Goal: Task Accomplishment & Management: Complete application form

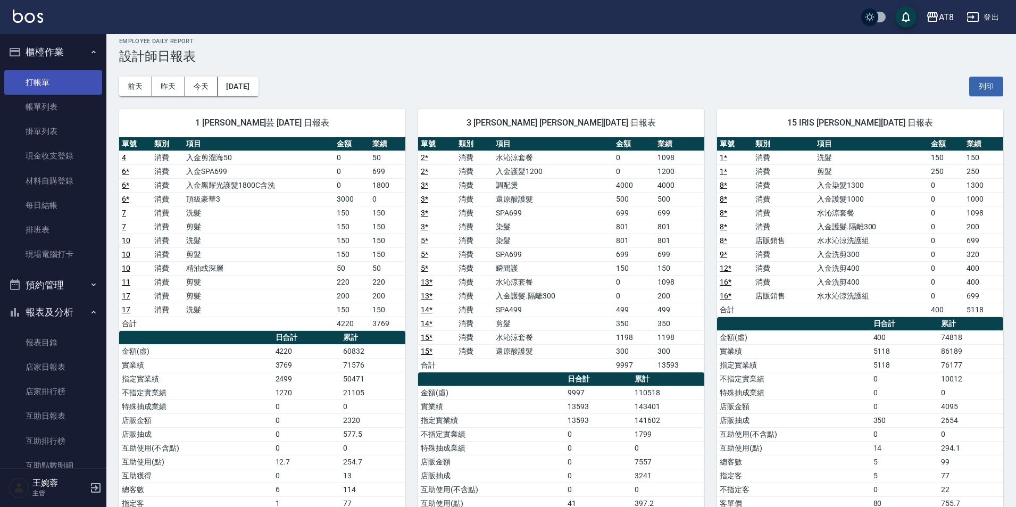
click at [37, 84] on link "打帳單" at bounding box center [53, 82] width 98 height 24
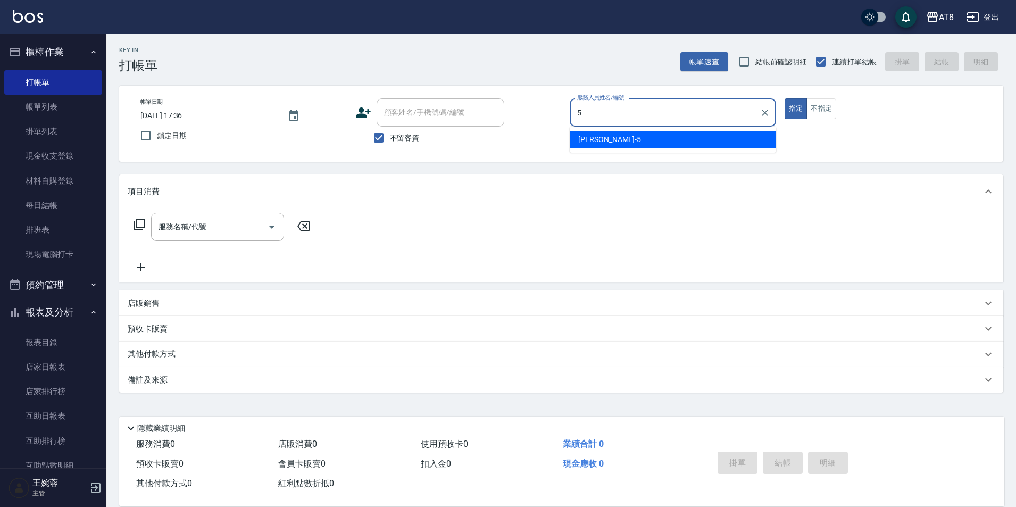
type input "HANK-5"
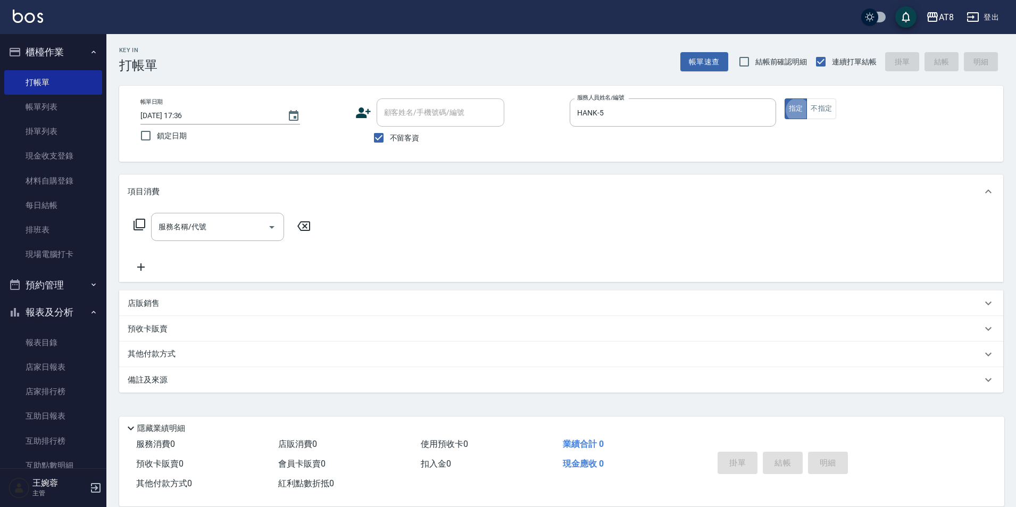
type button "true"
click at [155, 309] on p "店販銷售" at bounding box center [144, 303] width 32 height 11
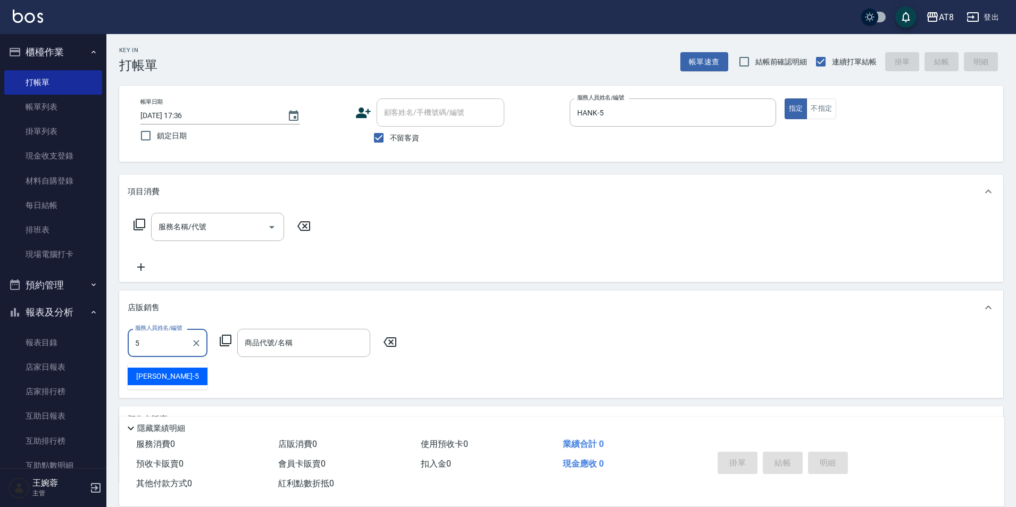
type input "HANK-5"
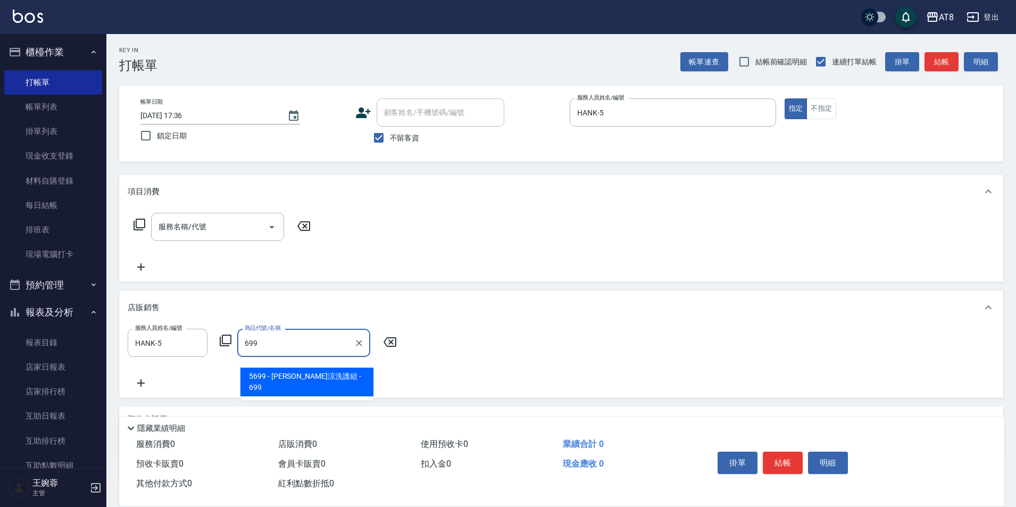
type input "水水沁涼洗護組"
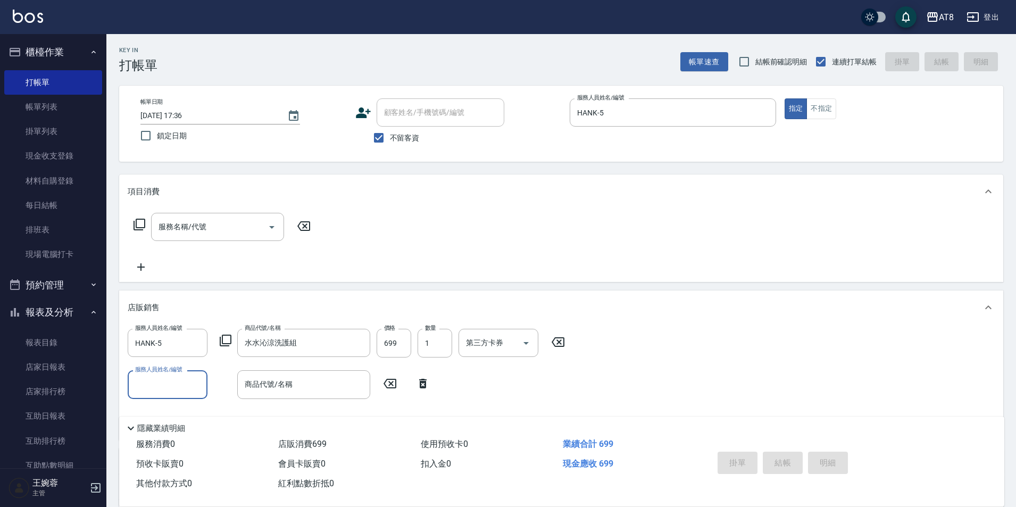
type input "[DATE] 17:38"
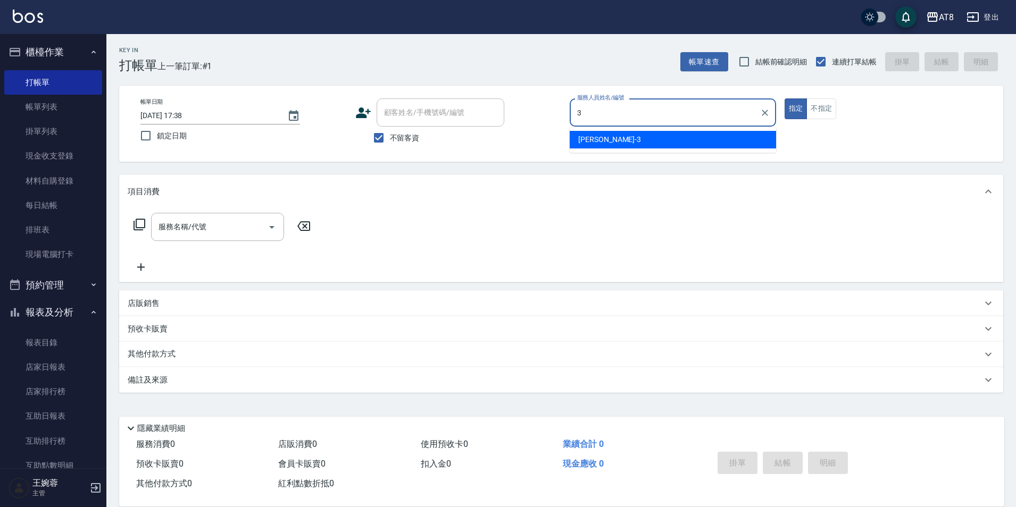
type input "[PERSON_NAME]-3"
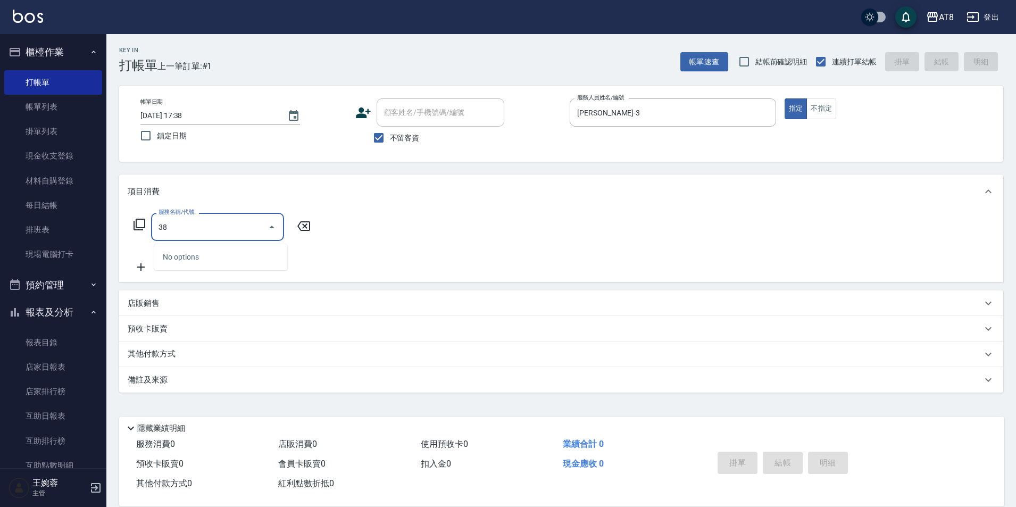
type input "3"
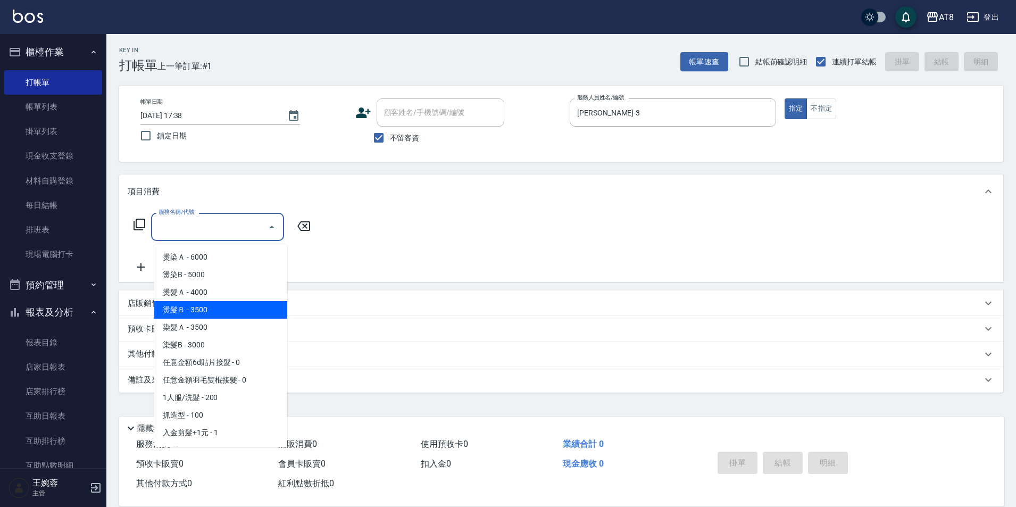
click at [140, 228] on icon at bounding box center [139, 224] width 13 height 13
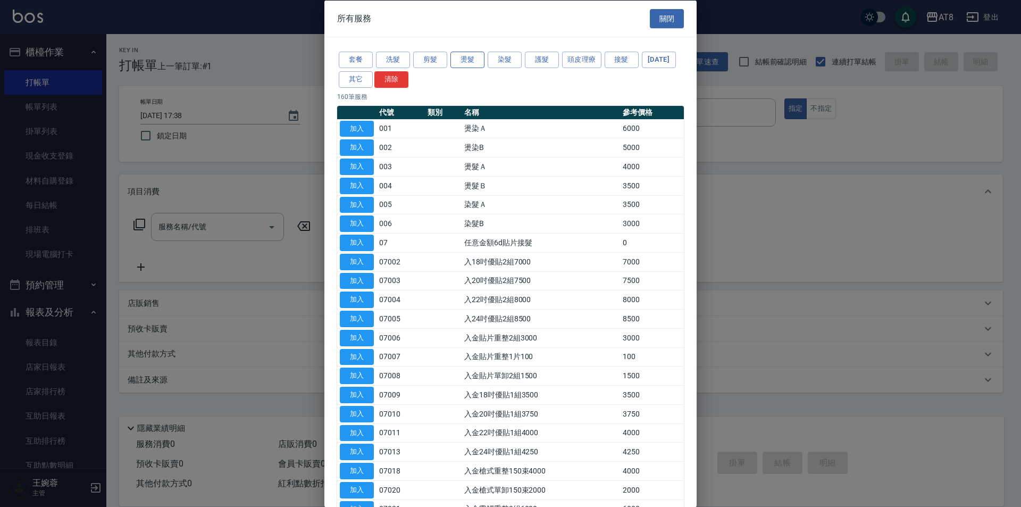
click at [457, 61] on button "燙髮" at bounding box center [468, 60] width 34 height 16
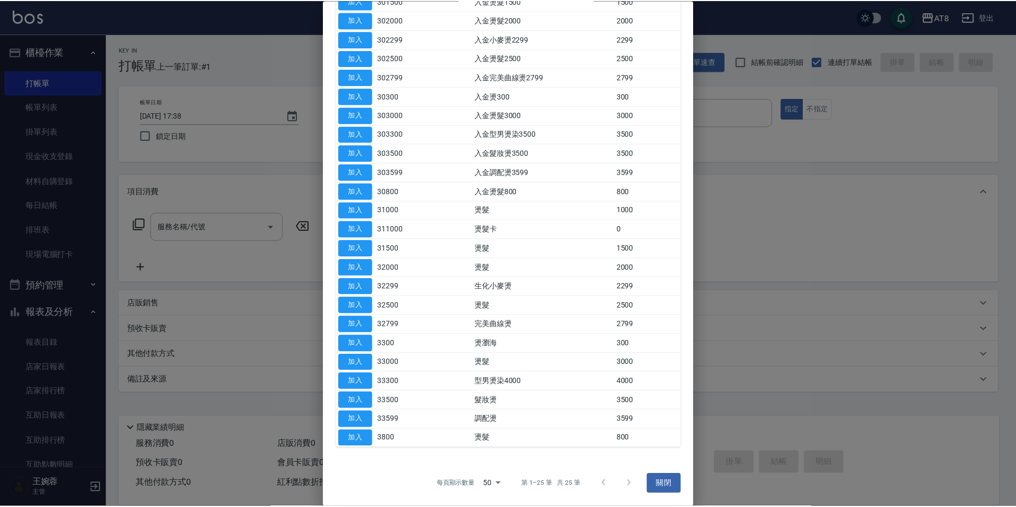
scroll to position [220, 0]
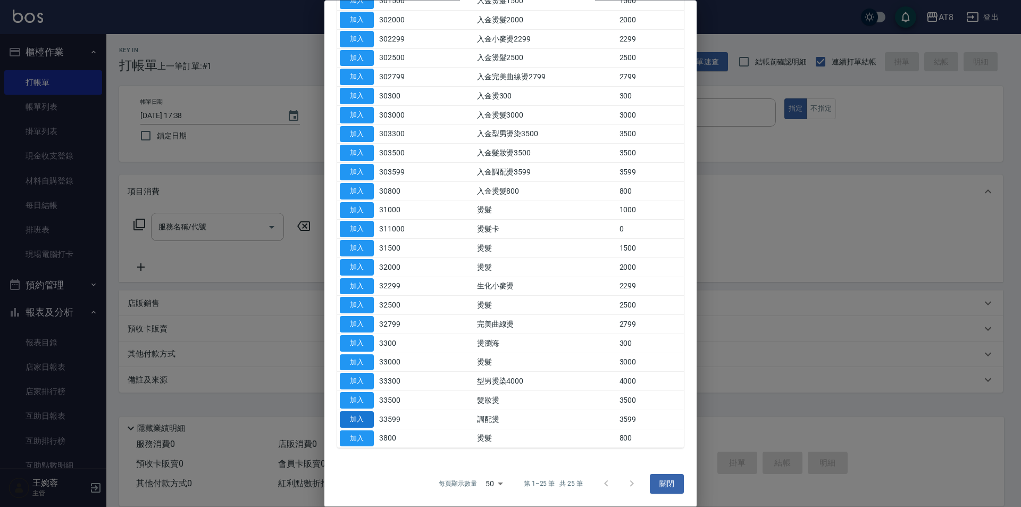
click at [356, 419] on button "加入" at bounding box center [357, 419] width 34 height 16
type input "調配燙(33599)"
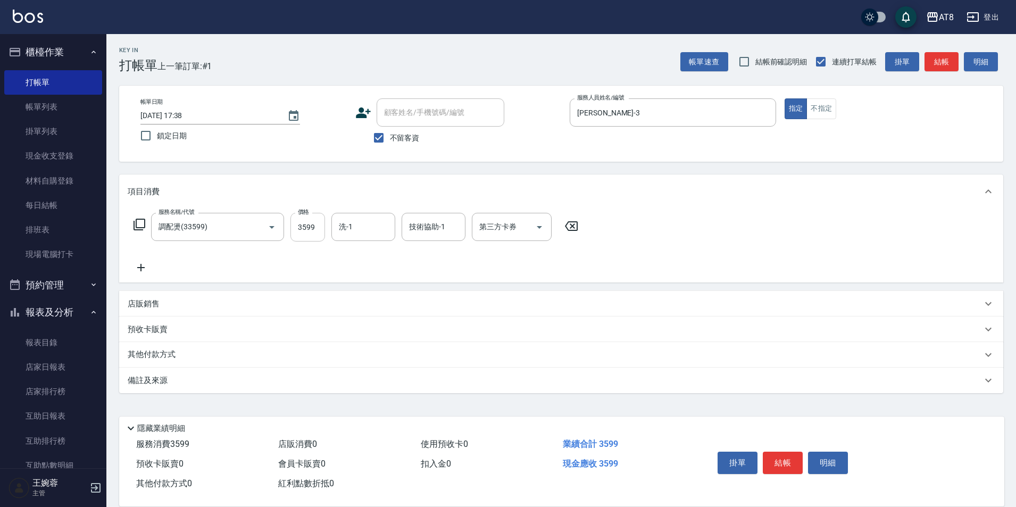
click at [312, 227] on input "3599" at bounding box center [307, 227] width 35 height 29
type input "3800"
type input "助理-22"
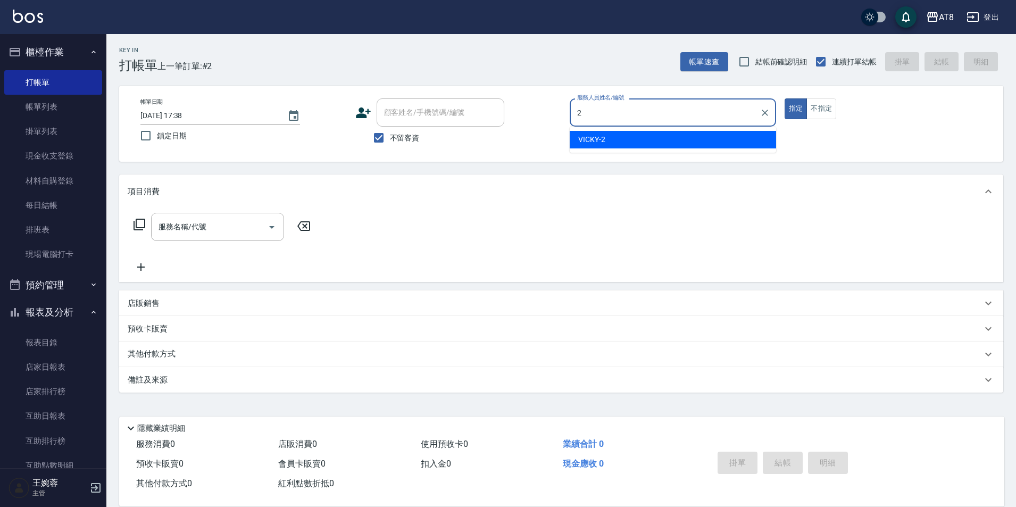
type input "VICKY-2"
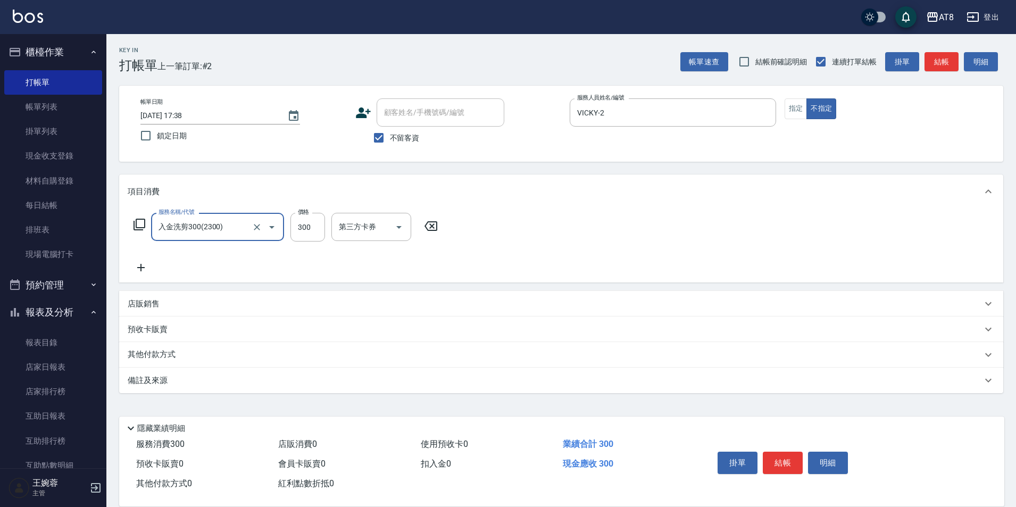
type input "入金洗剪300(2300)"
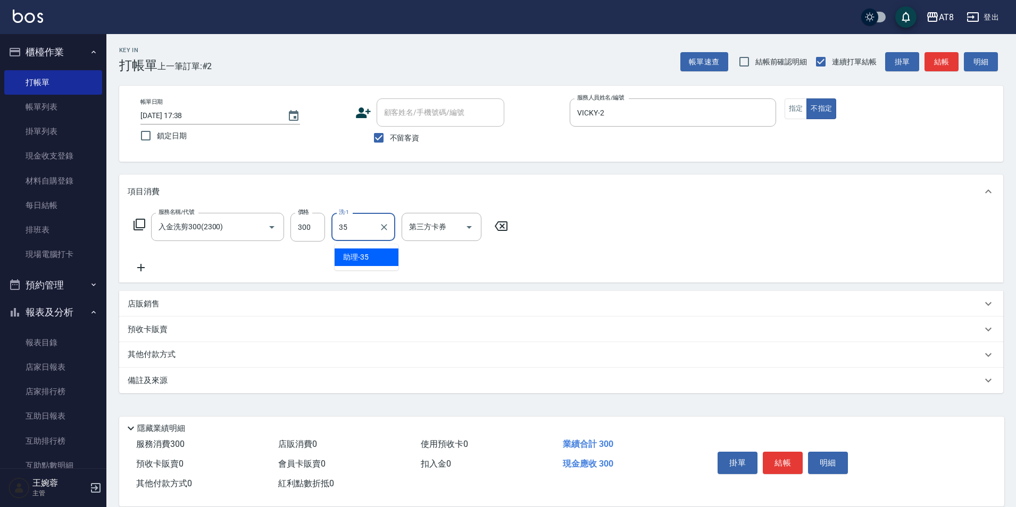
type input "助理-35"
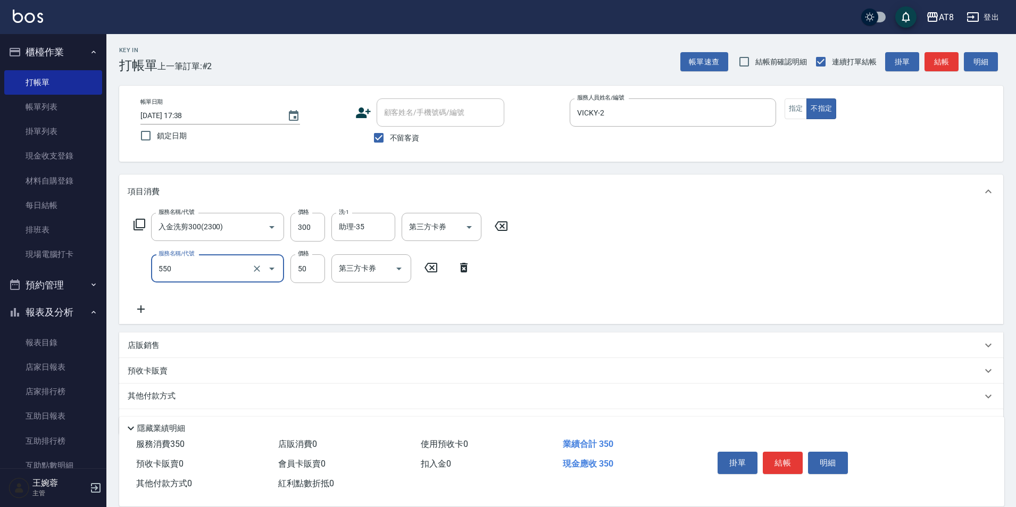
type input "精油或深層(550)"
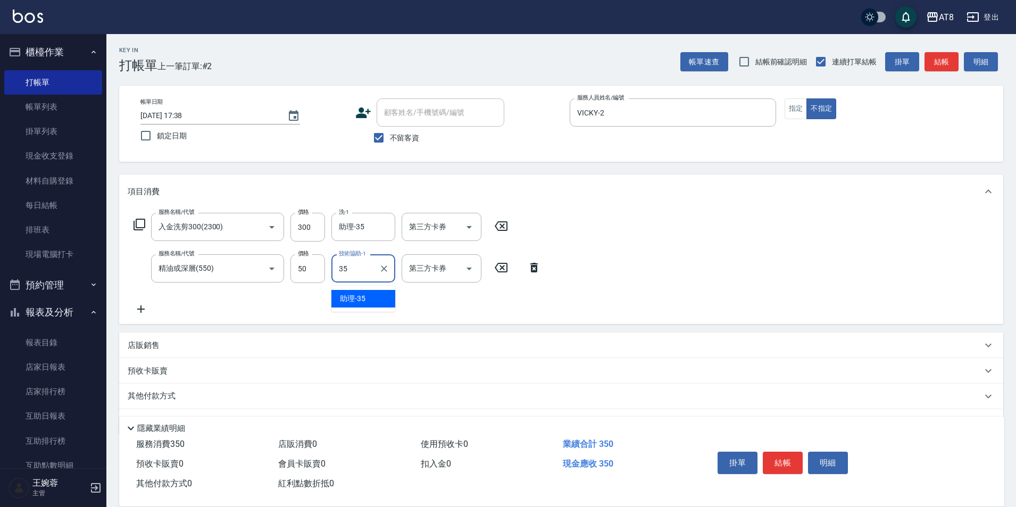
type input "助理-35"
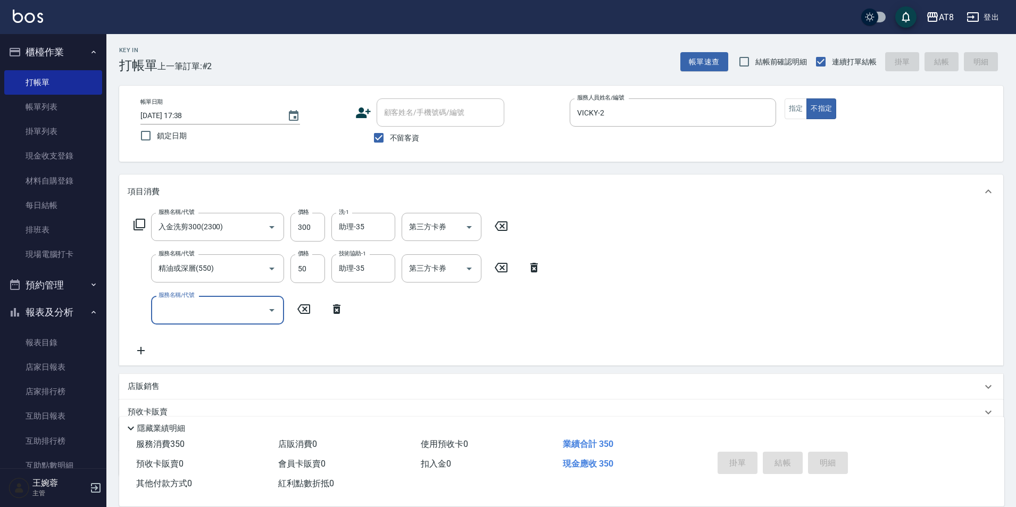
type input "[DATE] 17:39"
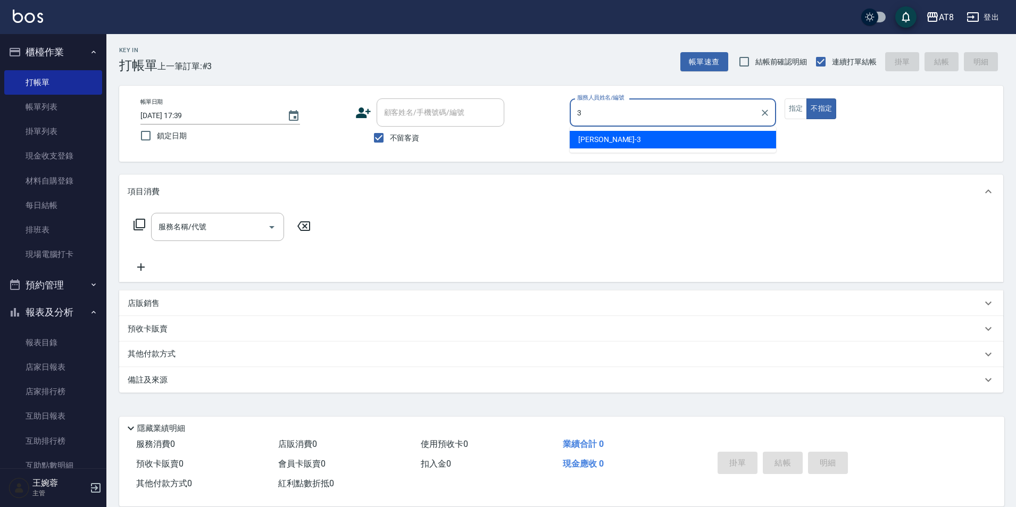
type input "[PERSON_NAME]-3"
type button "false"
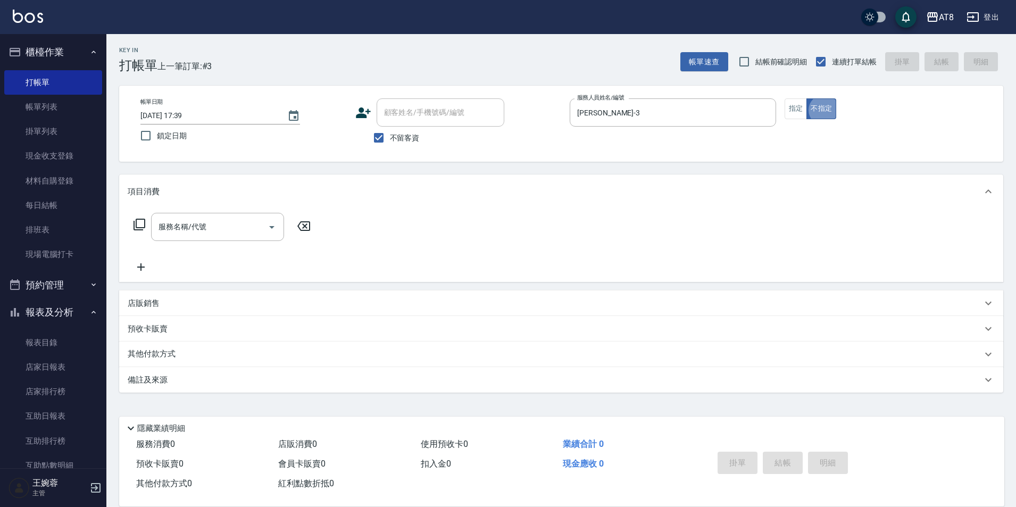
scroll to position [5, 0]
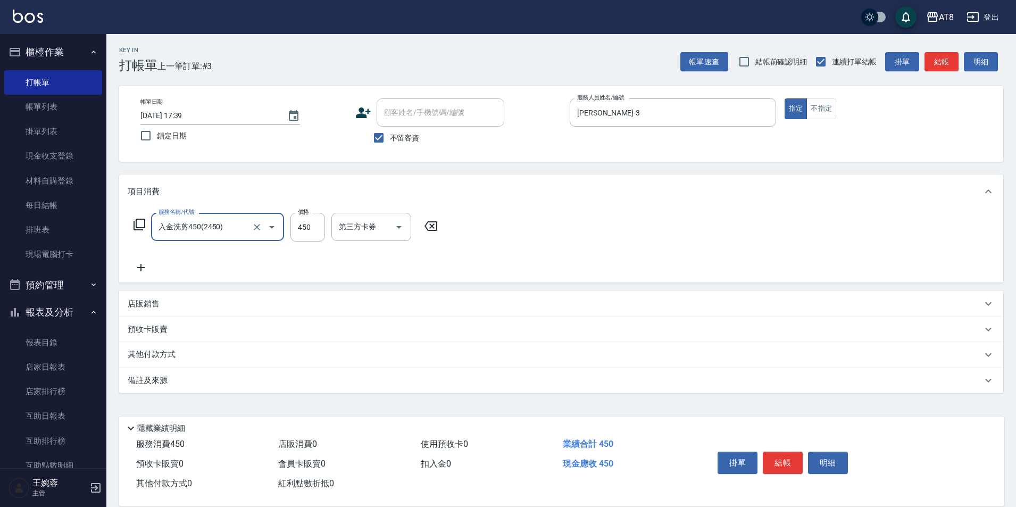
type input "入金洗剪450(2450)"
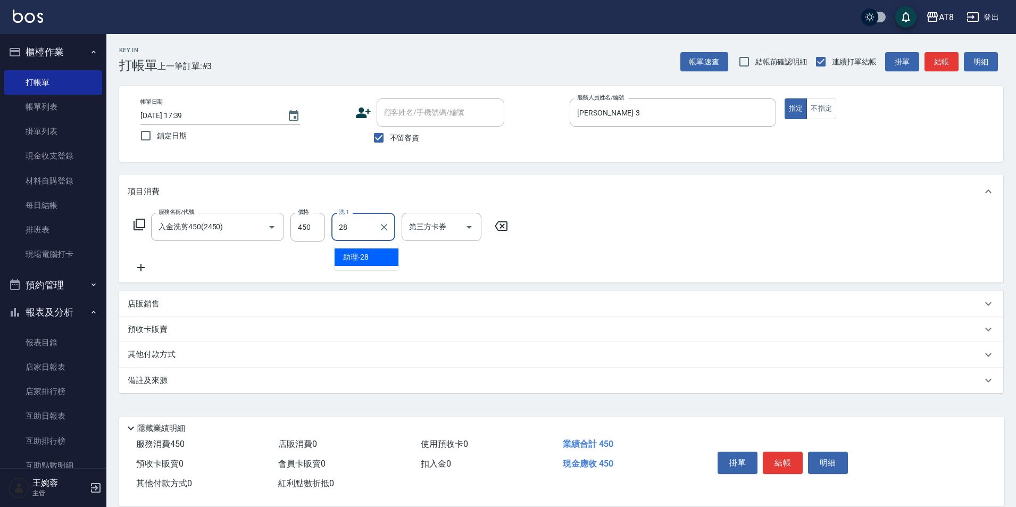
type input "助理-28"
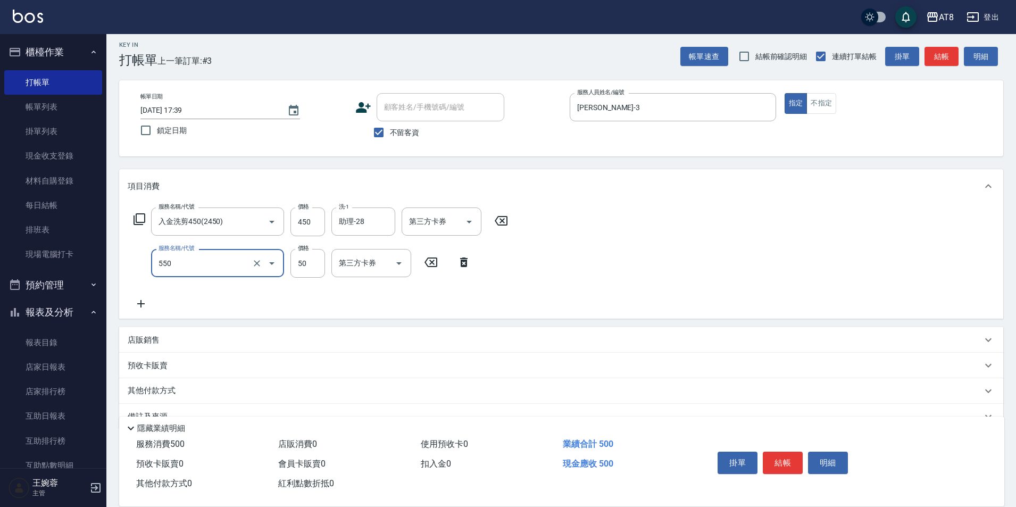
type input "精油或深層(550)"
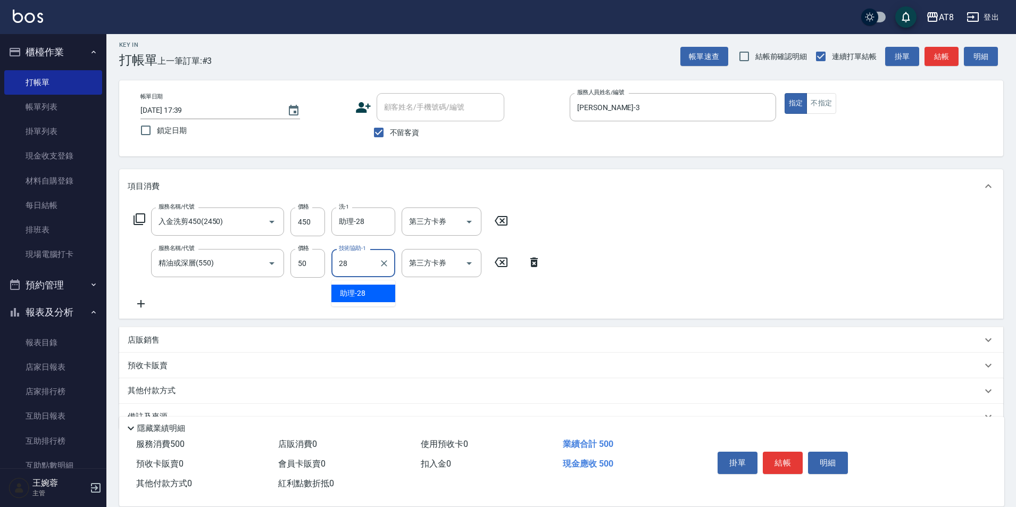
type input "助理-28"
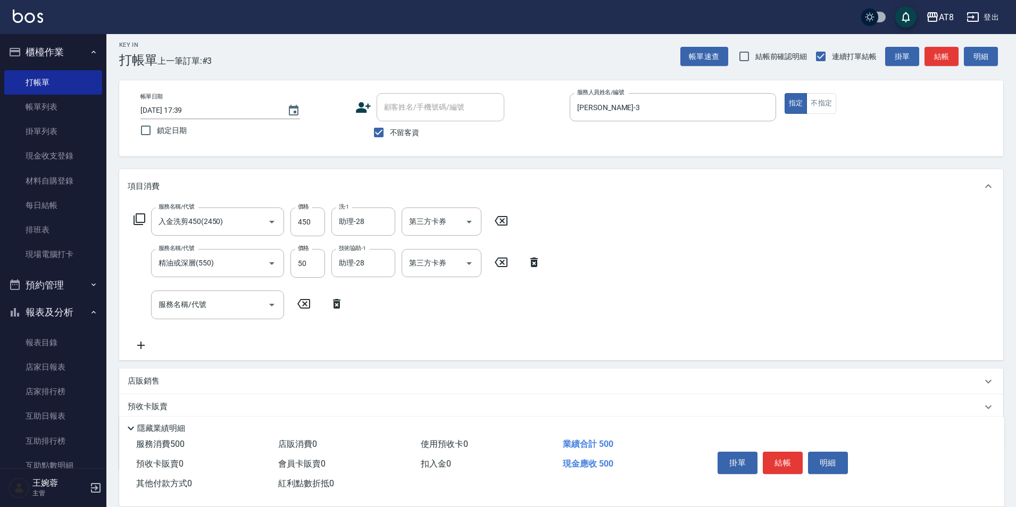
click at [535, 267] on icon at bounding box center [533, 262] width 7 height 10
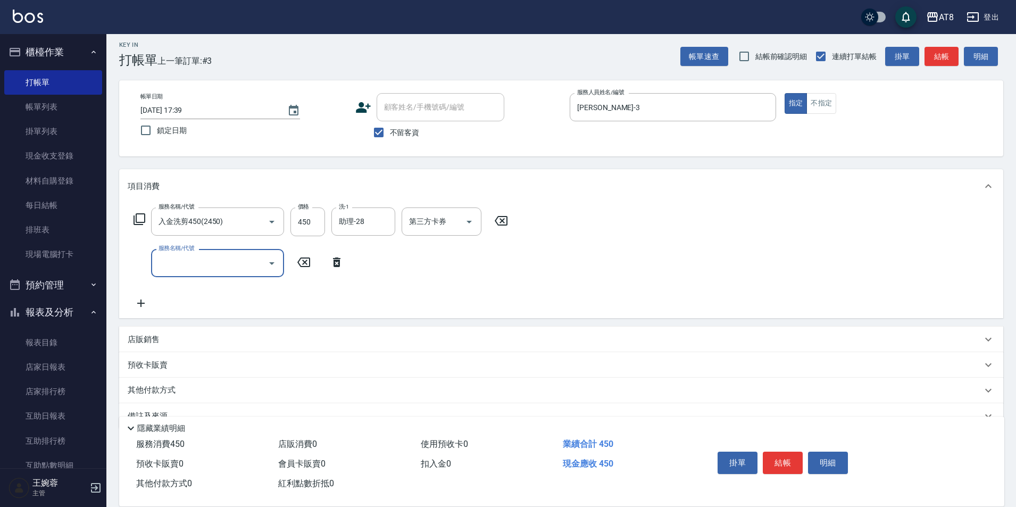
click at [509, 227] on icon at bounding box center [501, 220] width 27 height 13
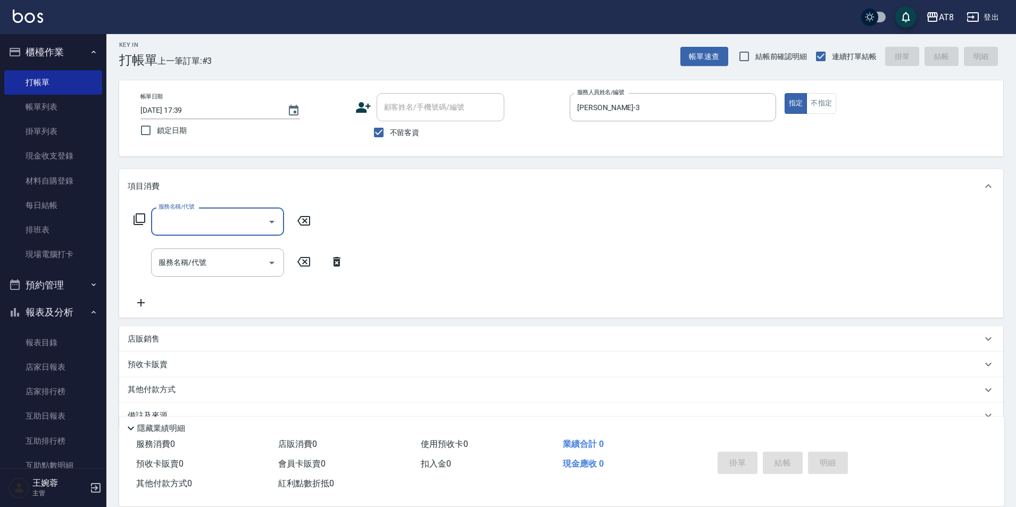
click at [241, 224] on input "服務名稱/代號" at bounding box center [209, 221] width 107 height 19
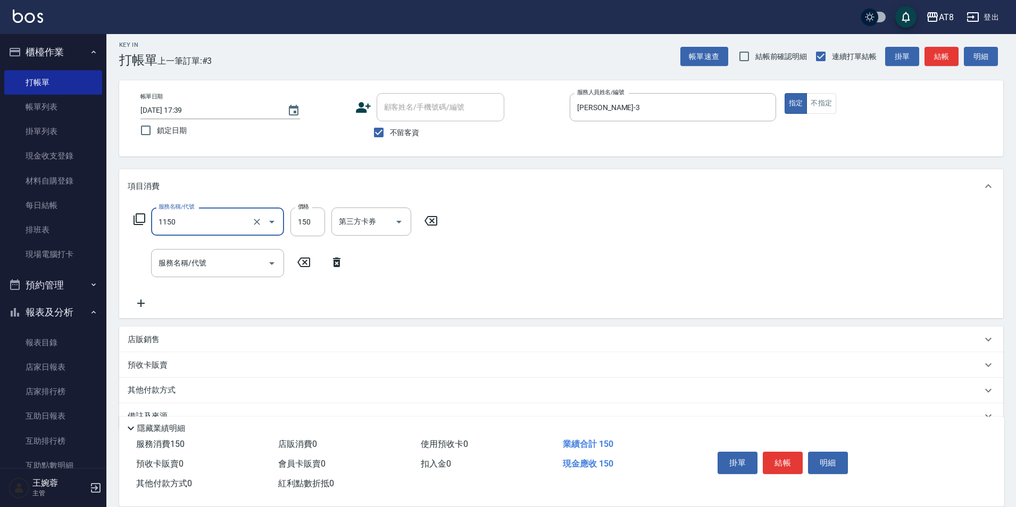
type input "洗髮(1150)"
type input "200"
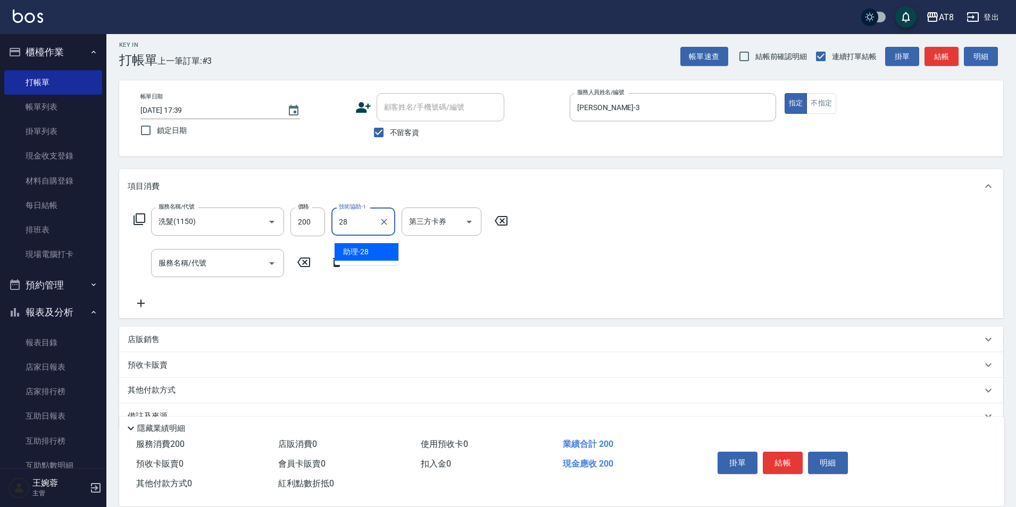
type input "助理-28"
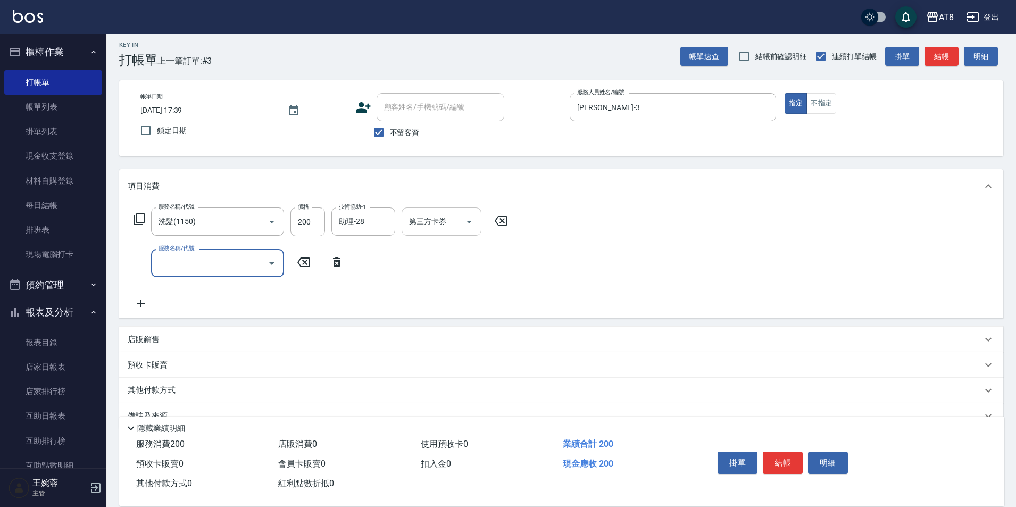
click at [472, 223] on icon "Open" at bounding box center [468, 222] width 5 height 3
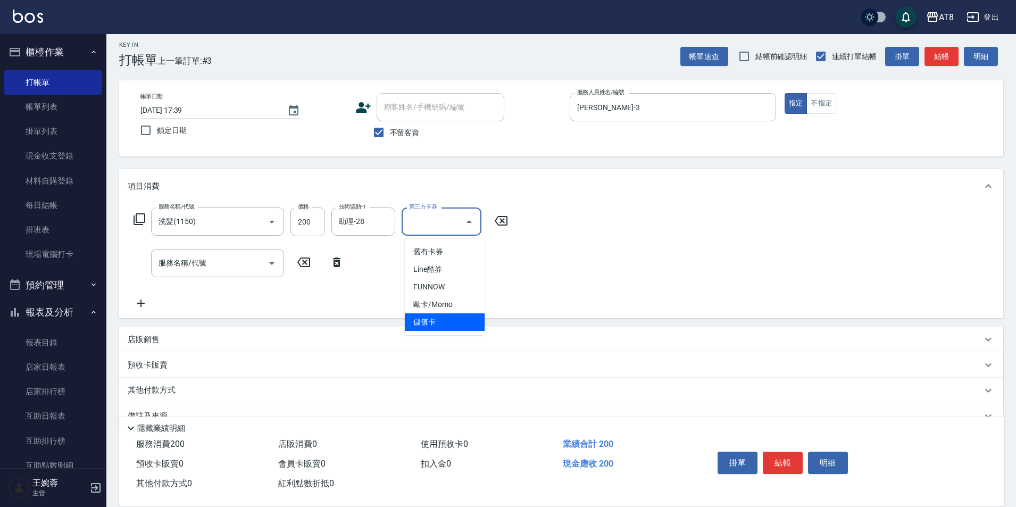
click at [453, 318] on span "儲值卡" at bounding box center [445, 322] width 80 height 18
type input "儲值卡"
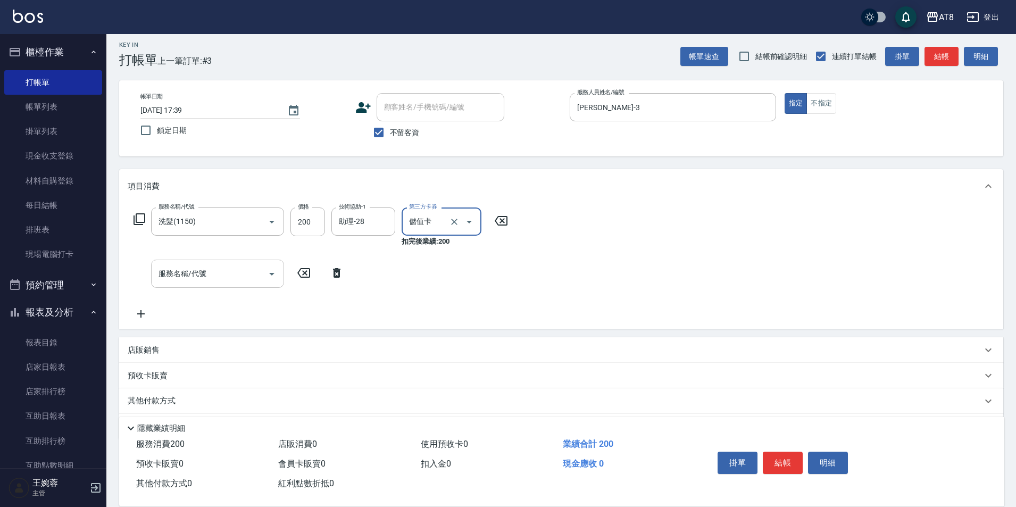
click at [237, 282] on input "服務名稱/代號" at bounding box center [209, 273] width 107 height 19
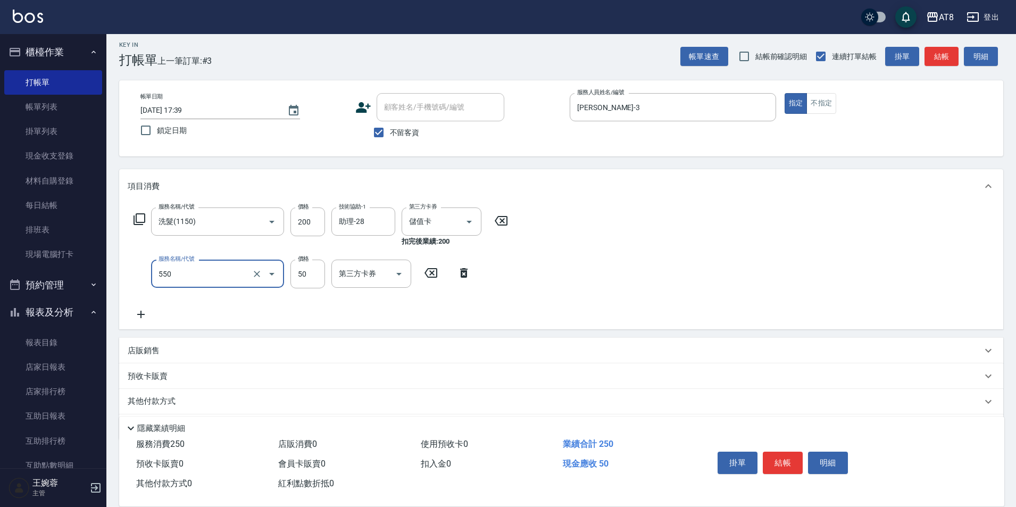
type input "精油或深層(550)"
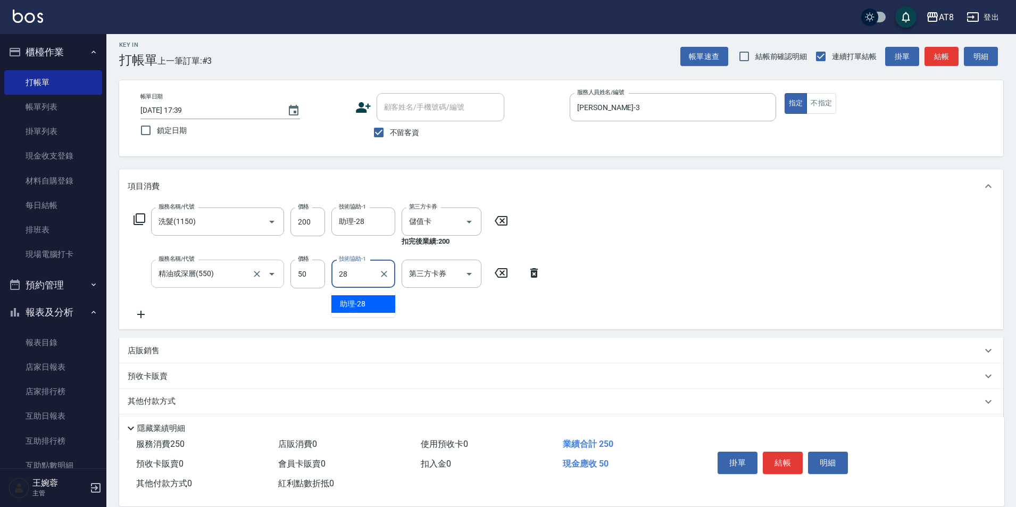
type input "助理-28"
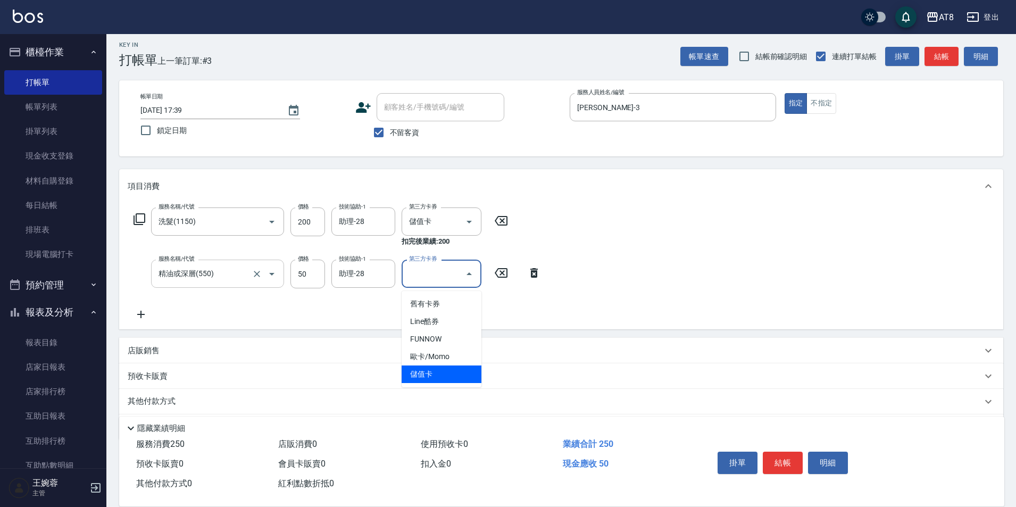
type input "儲值卡"
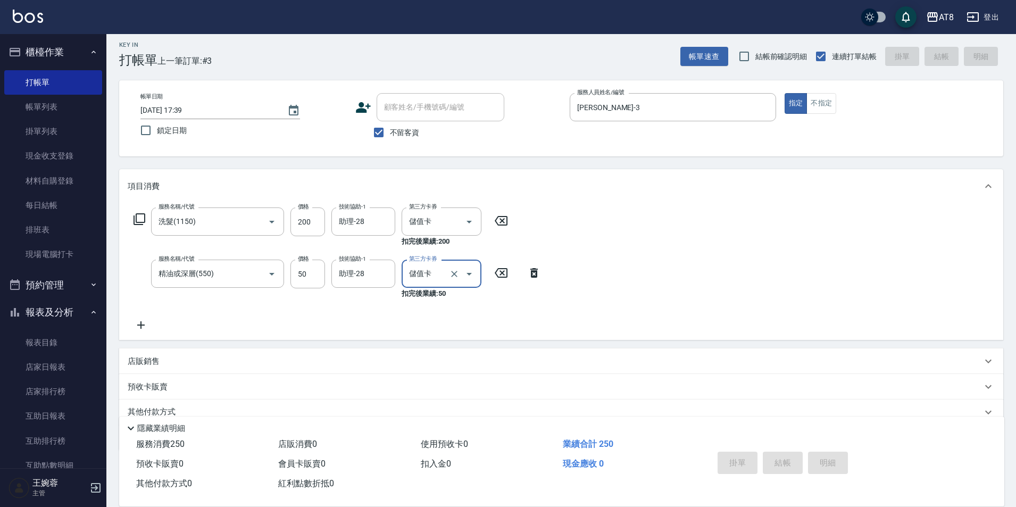
type input "[DATE] 17:41"
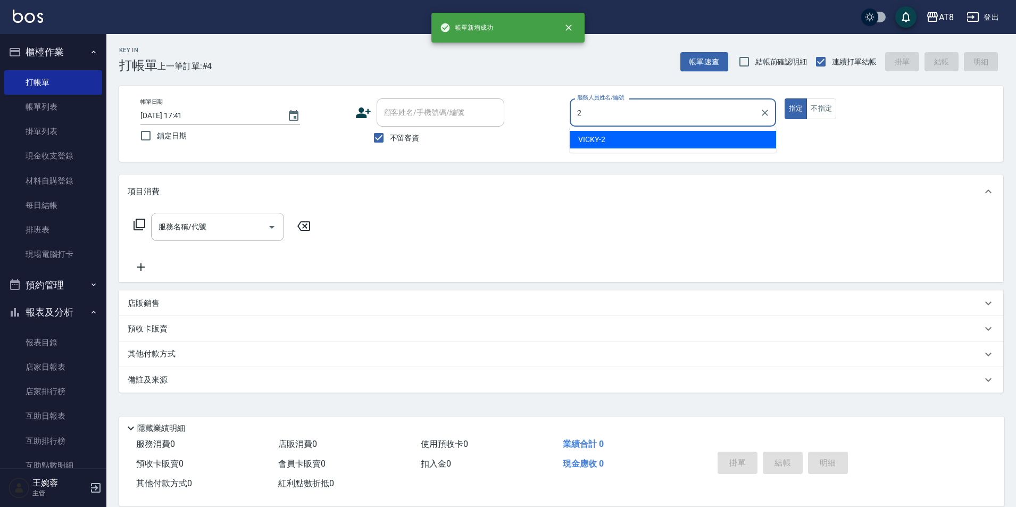
type input "VICKY-2"
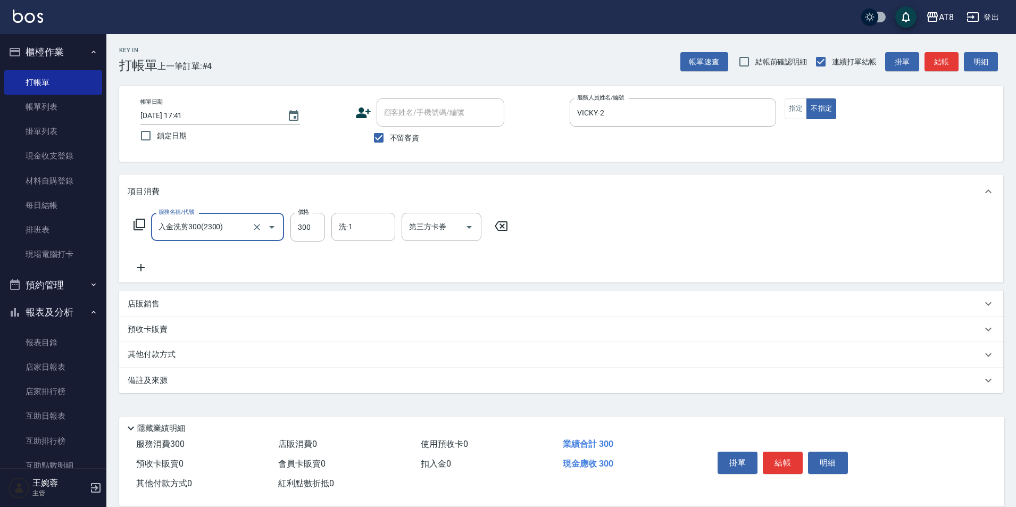
type input "入金洗剪300(2300)"
type input "助理-35"
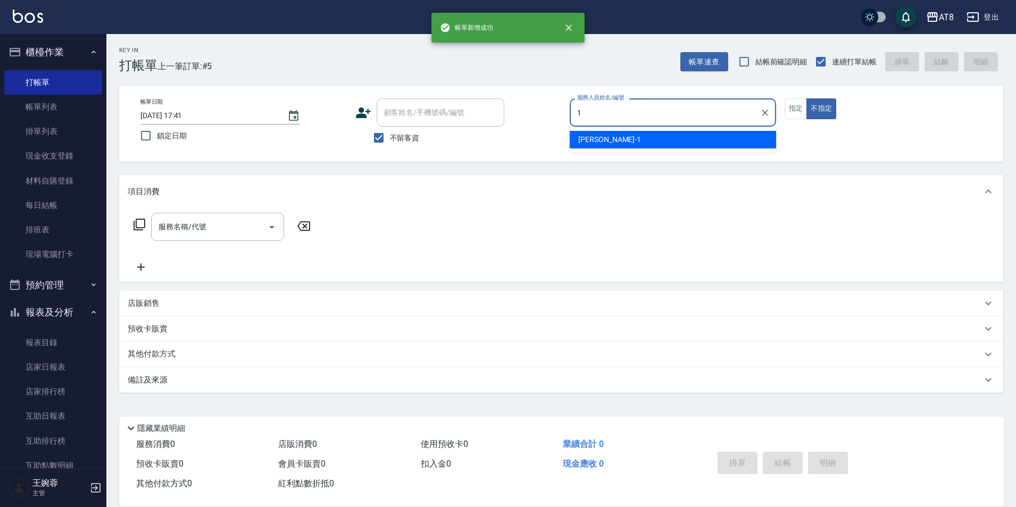
type input "YUKI-1"
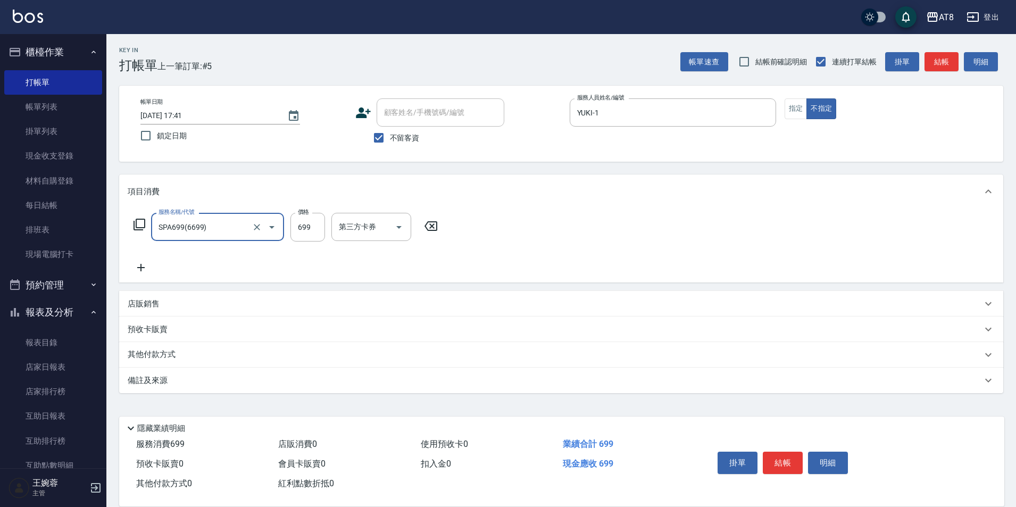
type input "SPA699(6699)"
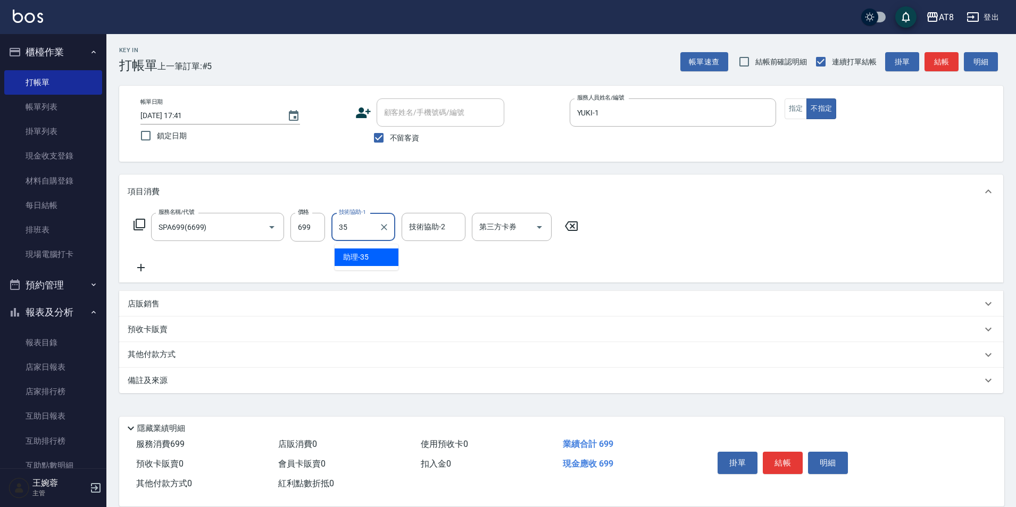
type input "助理-35"
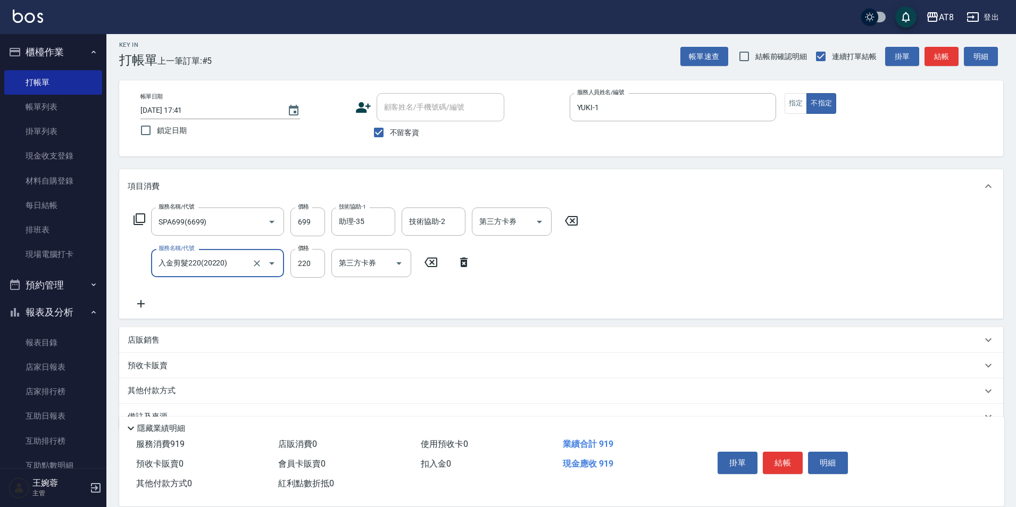
type input "入金剪髮220(20220)"
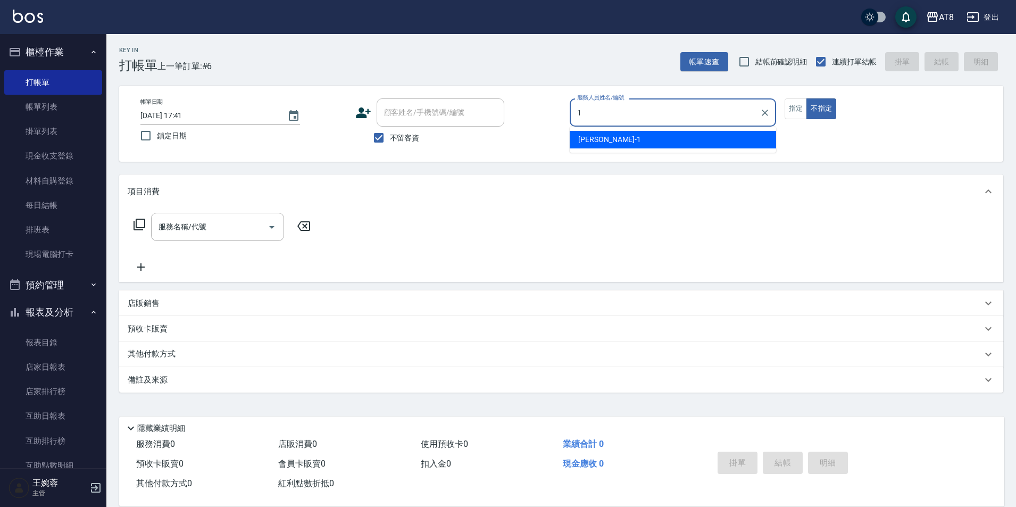
type input "YUKI-1"
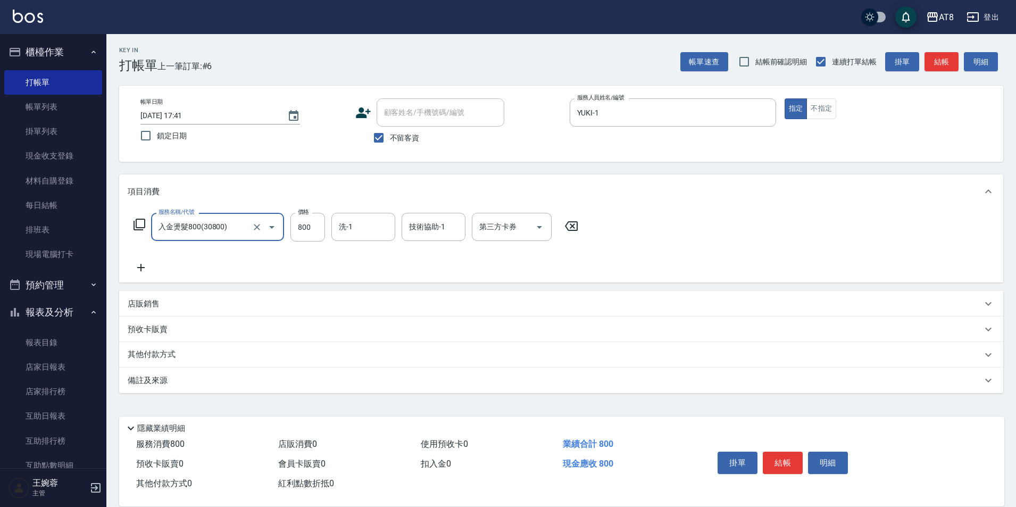
type input "入金燙髮800(30800)"
type input "助理-28"
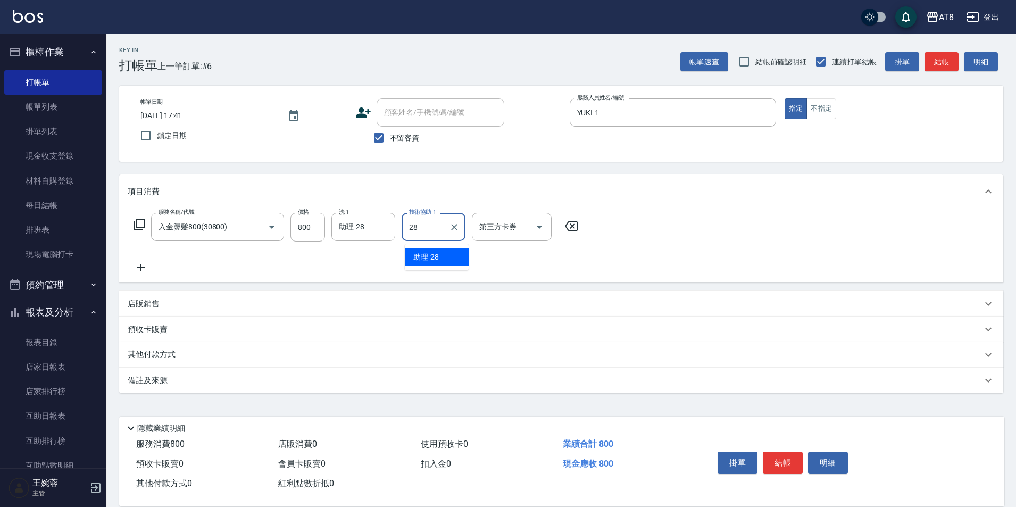
type input "助理-28"
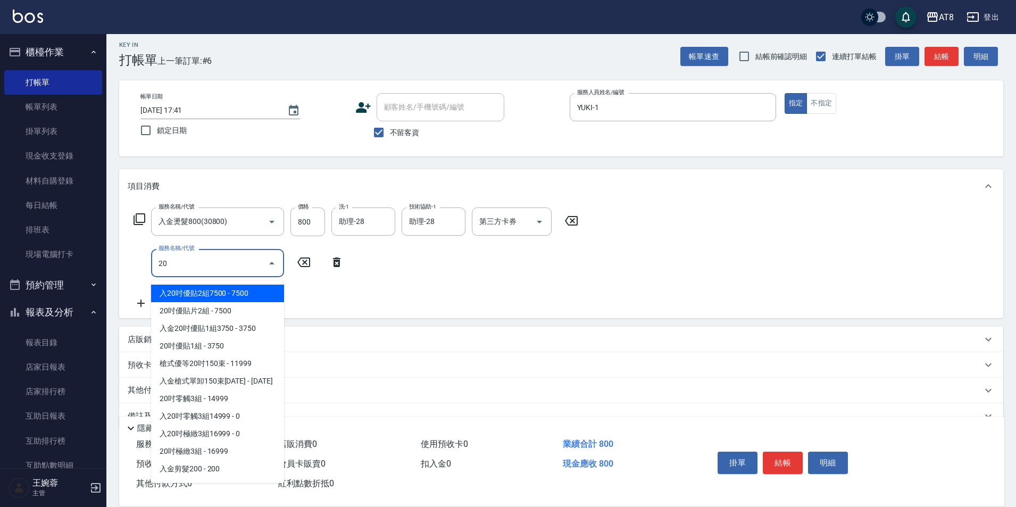
type input "2"
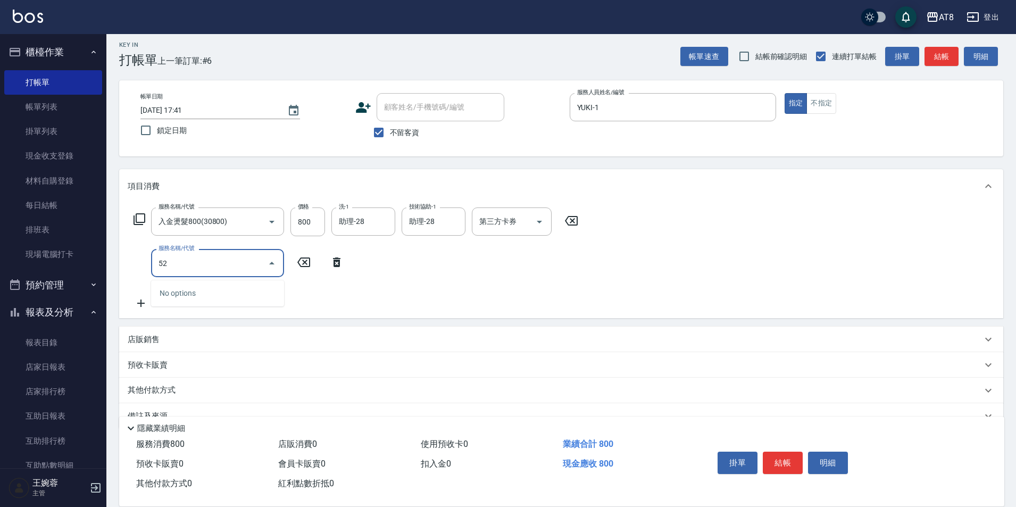
type input "5"
type input "1"
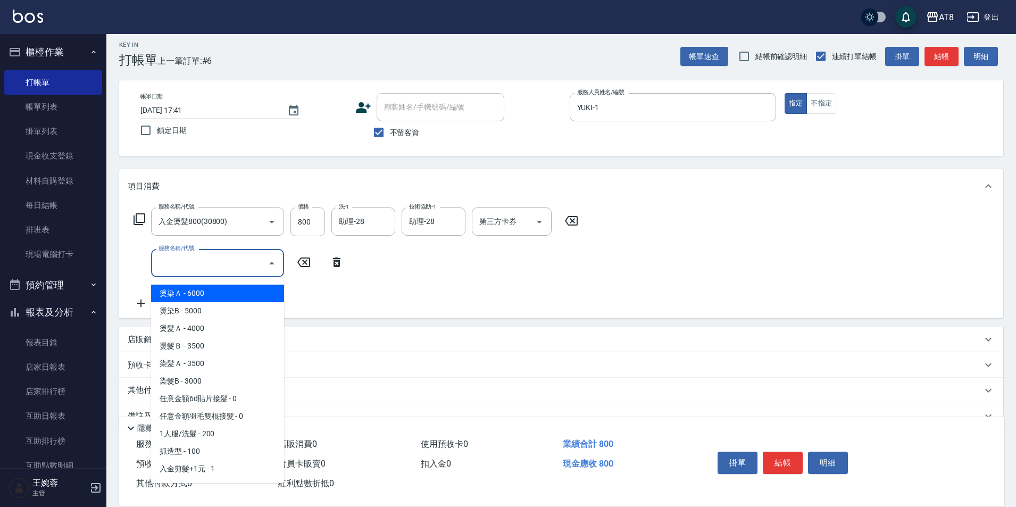
click at [135, 226] on icon at bounding box center [139, 219] width 13 height 13
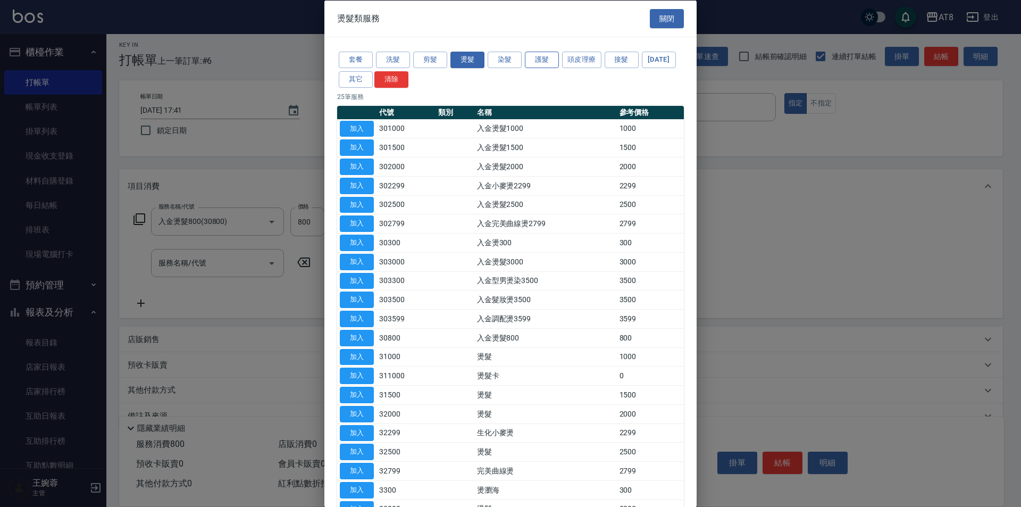
click at [535, 59] on button "護髮" at bounding box center [542, 60] width 34 height 16
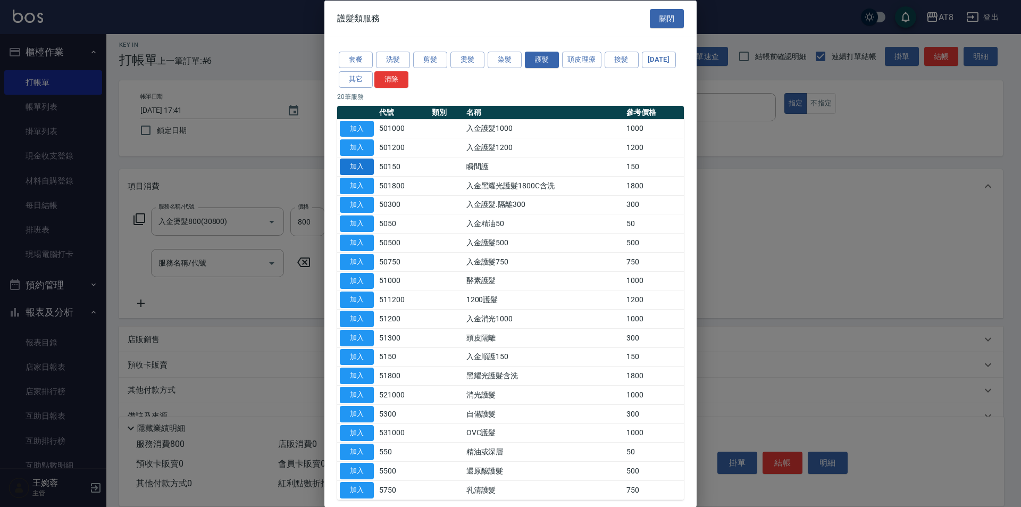
click at [353, 175] on button "加入" at bounding box center [357, 167] width 34 height 16
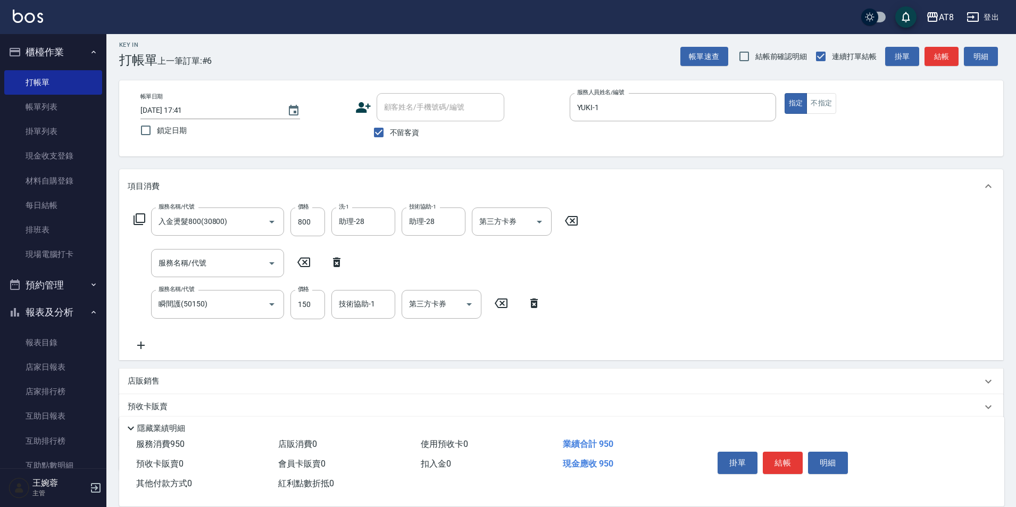
click at [347, 261] on icon at bounding box center [336, 262] width 27 height 13
type input "瞬間護(50150)"
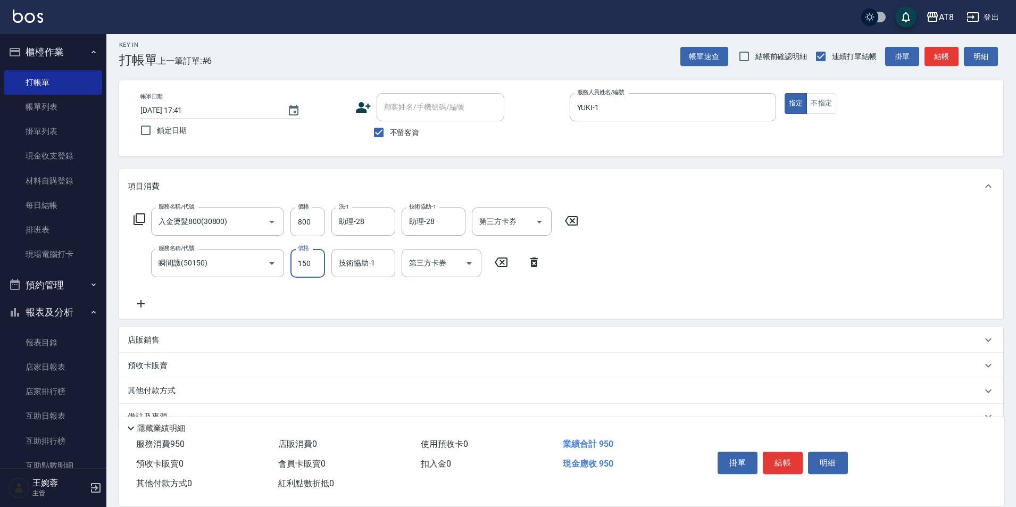
click at [317, 272] on input "150" at bounding box center [307, 263] width 35 height 29
type input "200"
type input "助理-28"
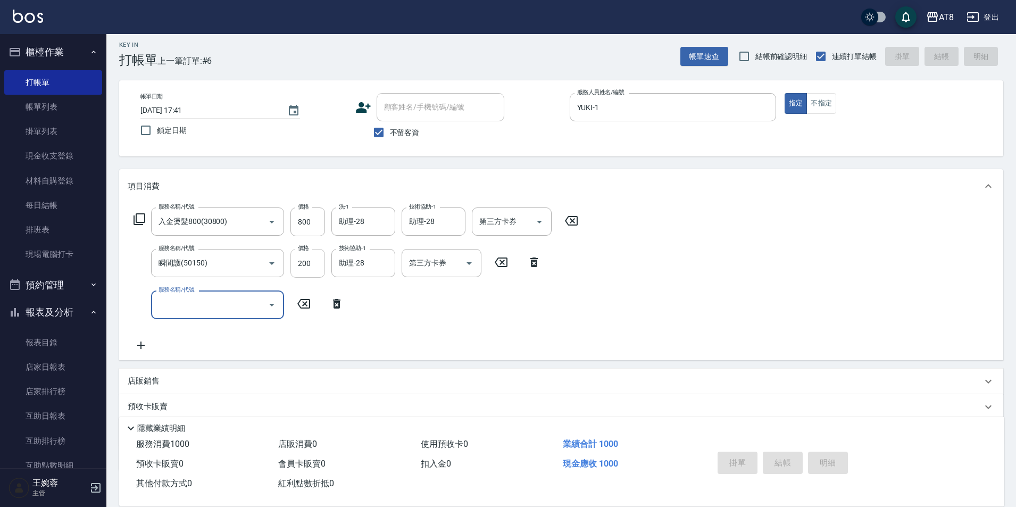
type input "[DATE] 17:43"
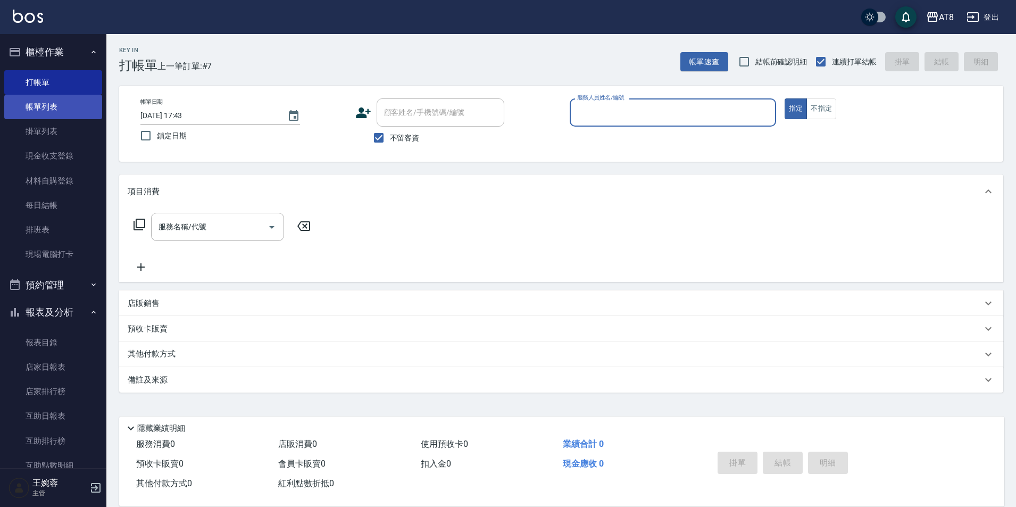
click at [34, 109] on link "帳單列表" at bounding box center [53, 107] width 98 height 24
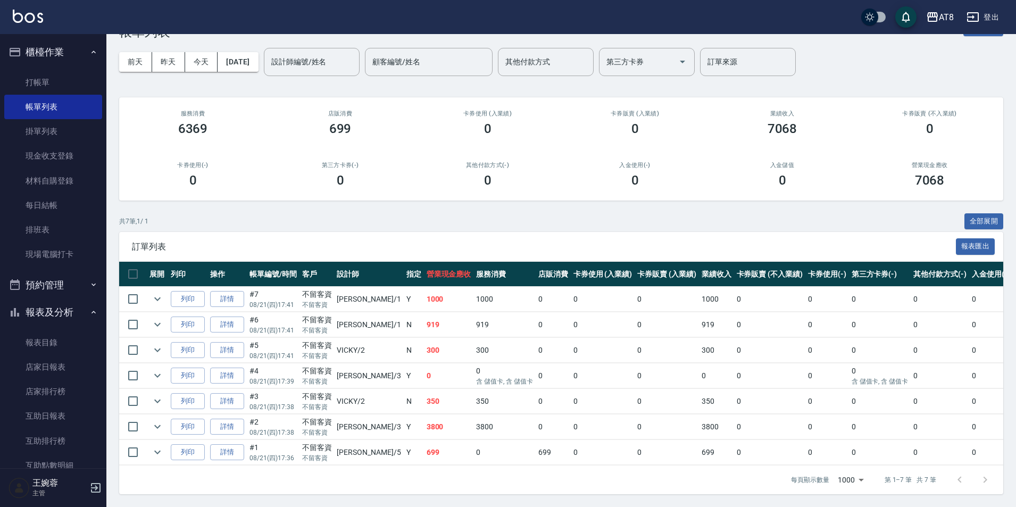
scroll to position [76, 0]
click at [238, 419] on link "詳情" at bounding box center [227, 427] width 34 height 16
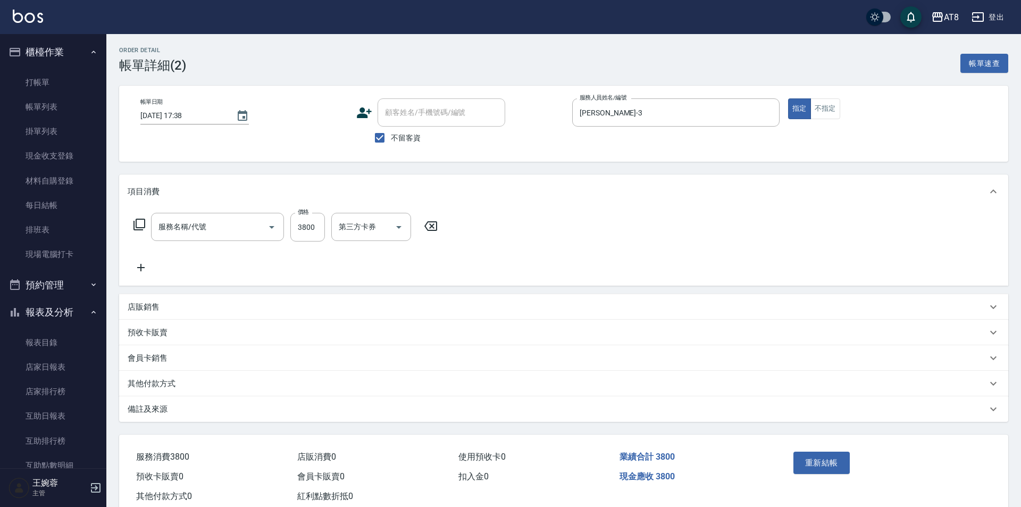
type input "[DATE] 17:38"
checkbox input "true"
type input "[PERSON_NAME]-3"
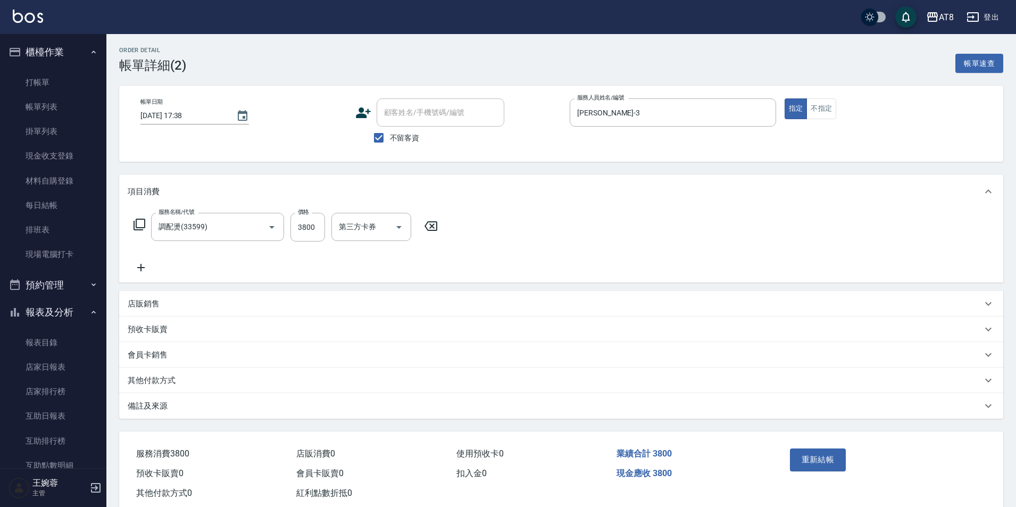
type input "調配燙(33599)"
click at [573, 229] on icon at bounding box center [571, 226] width 27 height 13
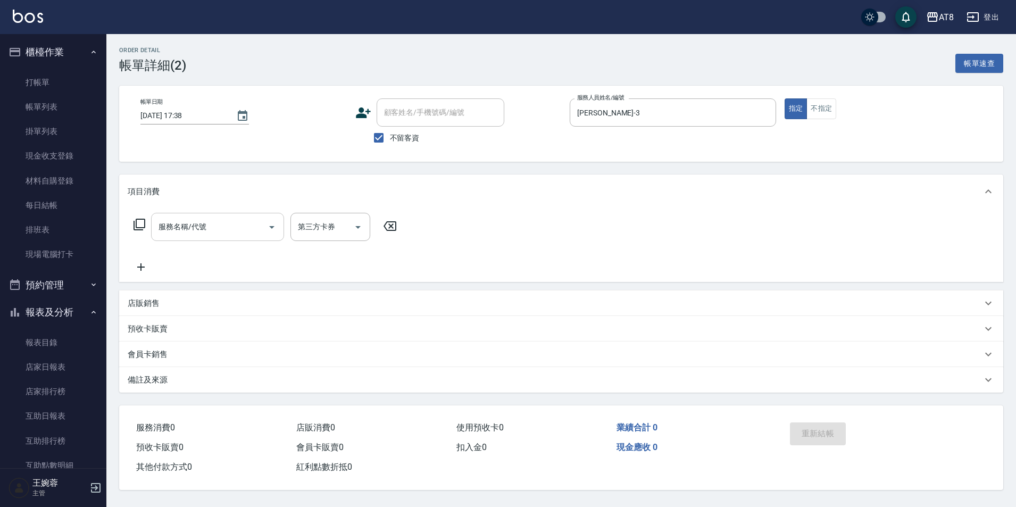
click at [218, 234] on input "服務名稱/代號" at bounding box center [209, 227] width 107 height 19
type input "3"
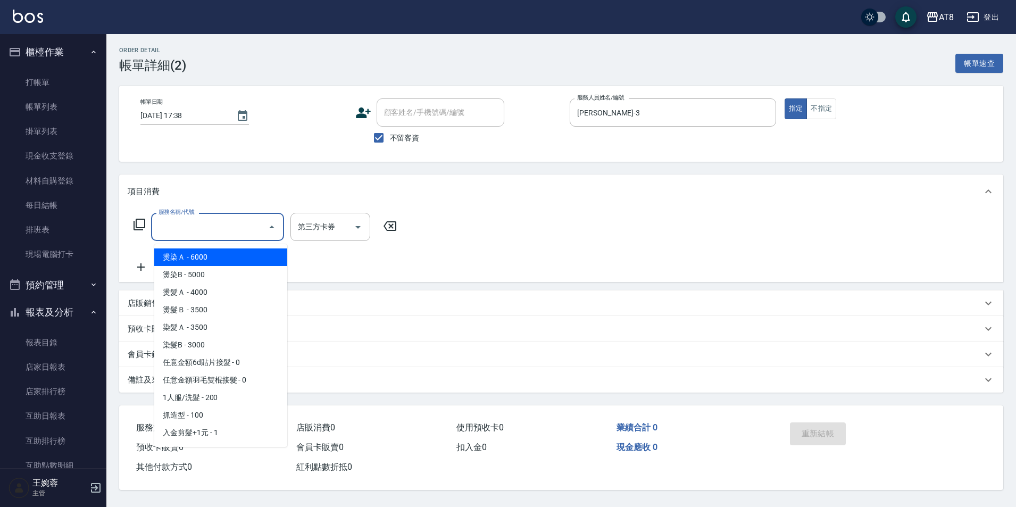
click at [146, 229] on icon at bounding box center [139, 224] width 13 height 13
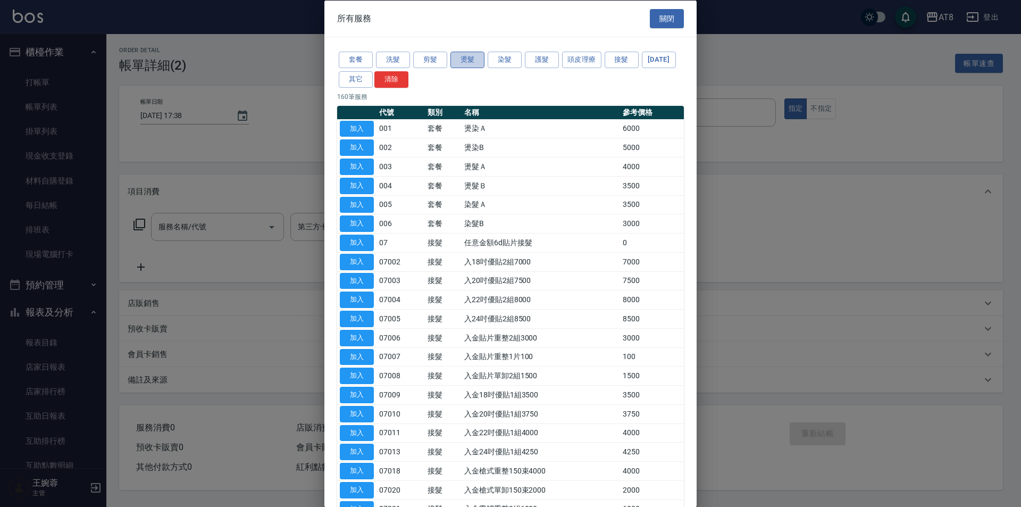
click at [477, 58] on button "燙髮" at bounding box center [468, 60] width 34 height 16
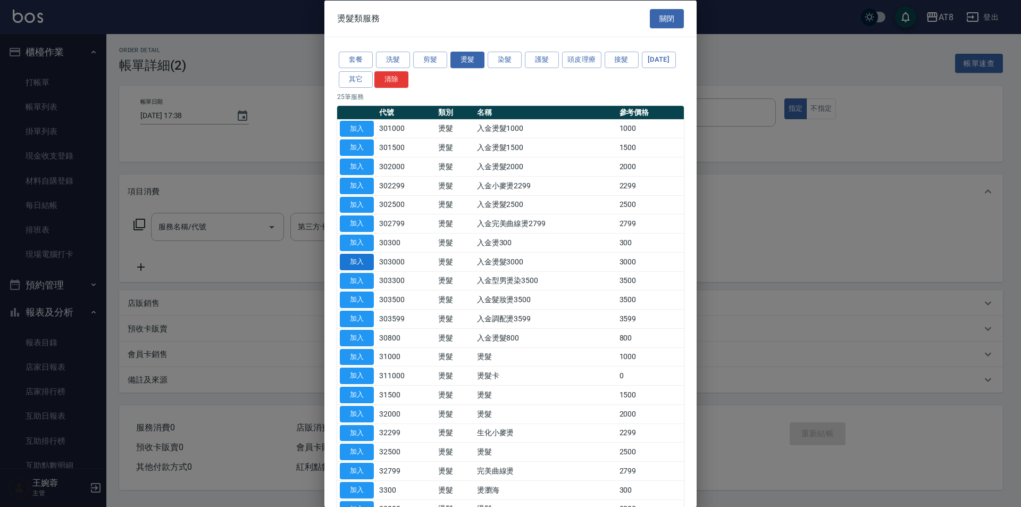
click at [362, 270] on button "加入" at bounding box center [357, 261] width 34 height 16
type input "入金燙髮3000(303000)"
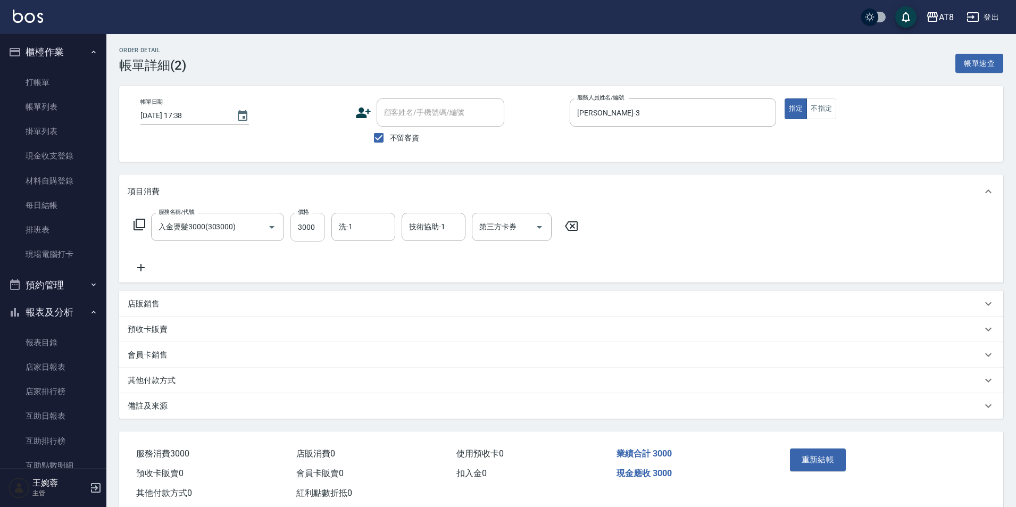
click at [304, 228] on input "3000" at bounding box center [307, 227] width 35 height 29
type input "3299"
type input "5"
type input "助理-22"
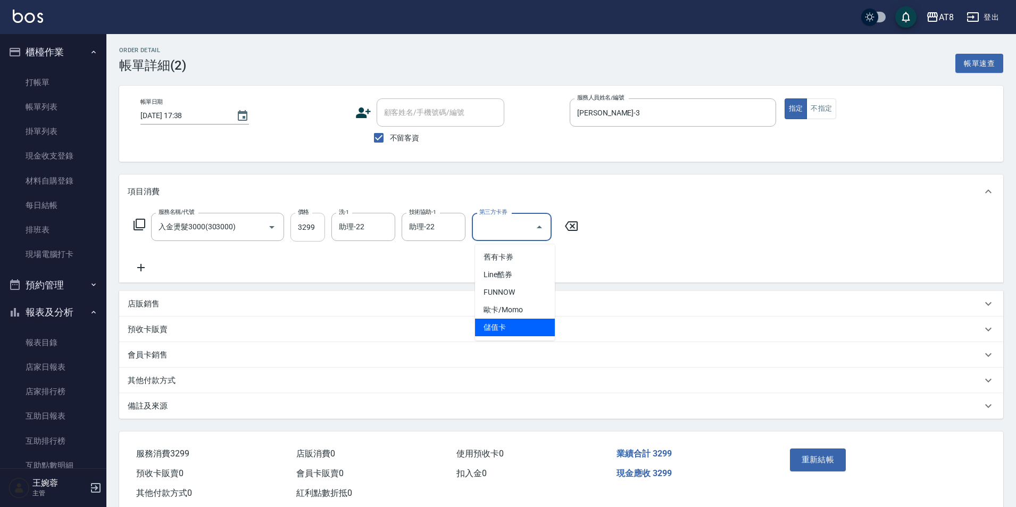
type input "儲值卡"
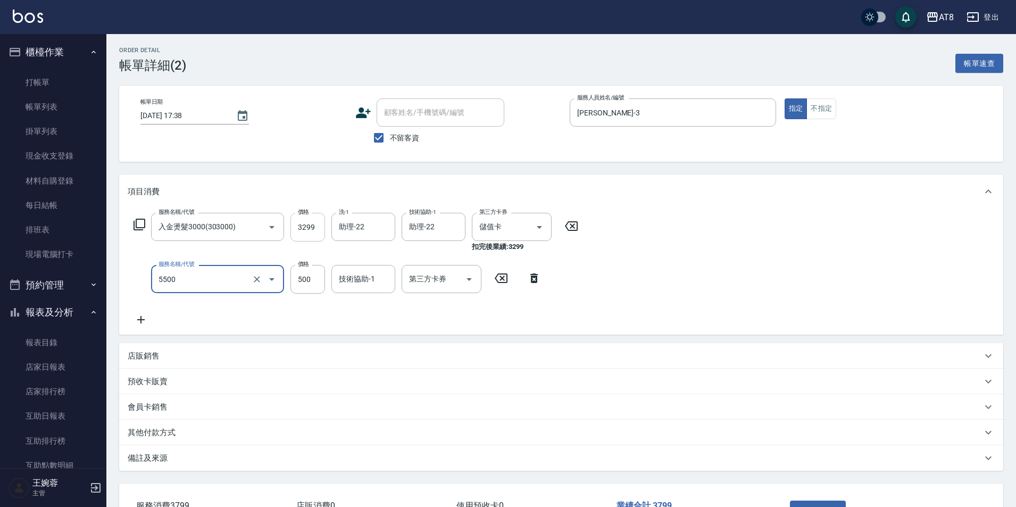
type input "還原酸護髮(5500)"
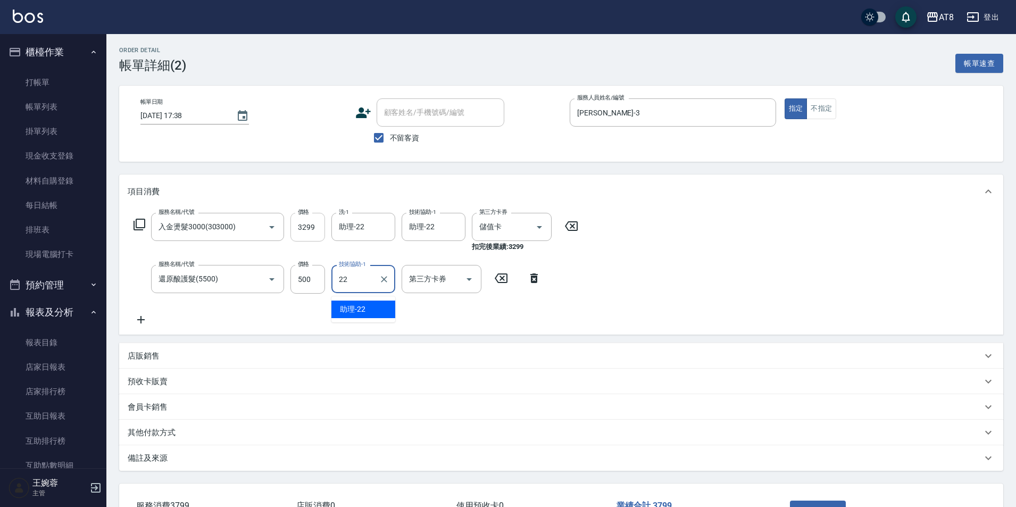
type input "助理-22"
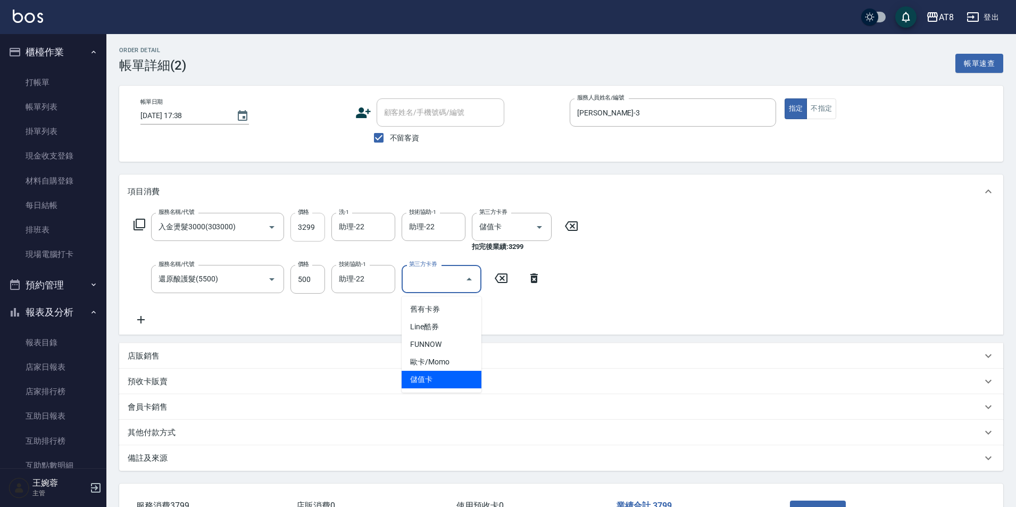
type input "儲值卡"
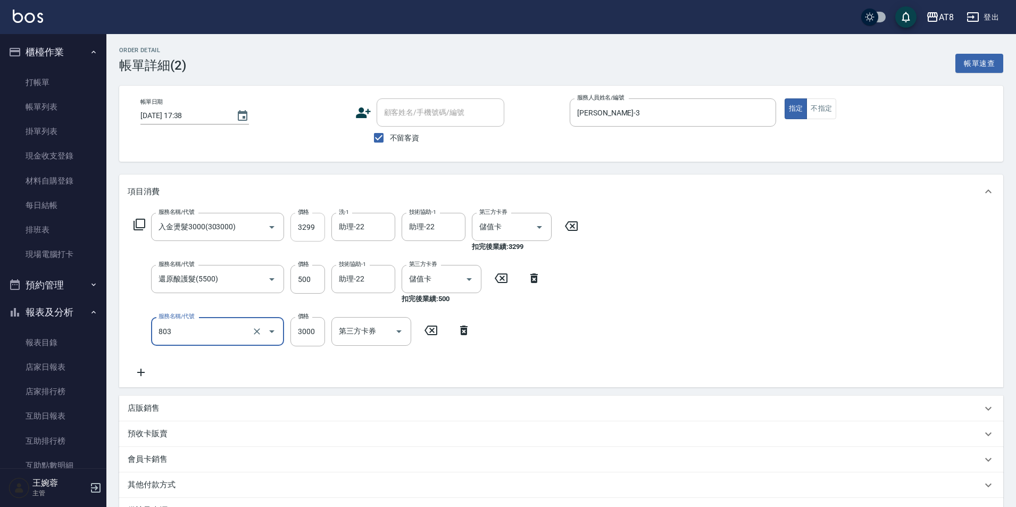
type input "頂級豪華3(803)"
type input "3350"
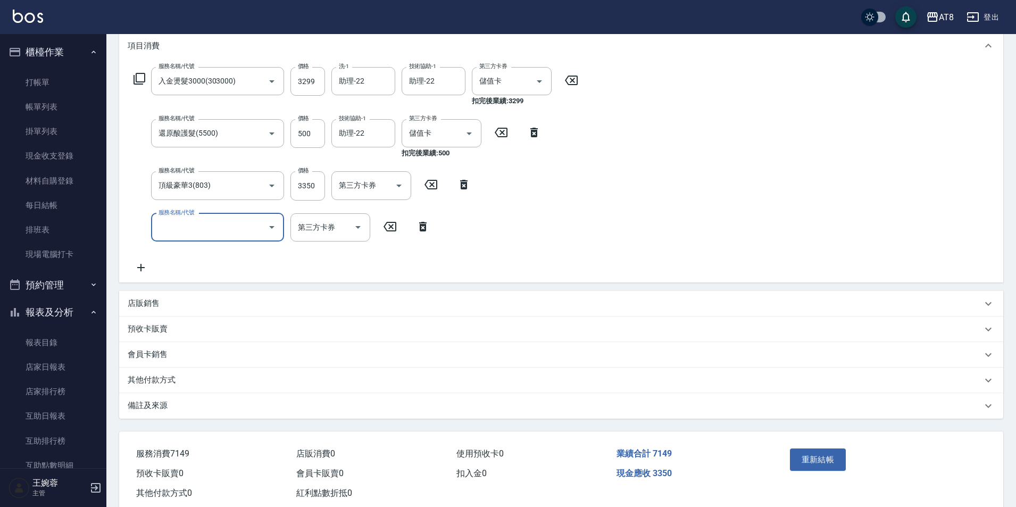
scroll to position [148, 0]
click at [824, 459] on button "重新結帳" at bounding box center [818, 457] width 56 height 22
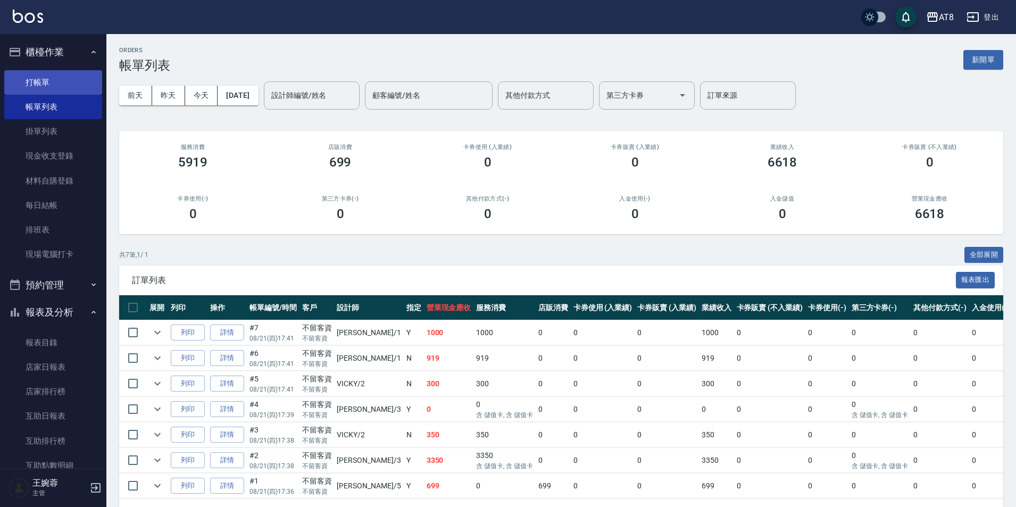
click at [61, 82] on link "打帳單" at bounding box center [53, 82] width 98 height 24
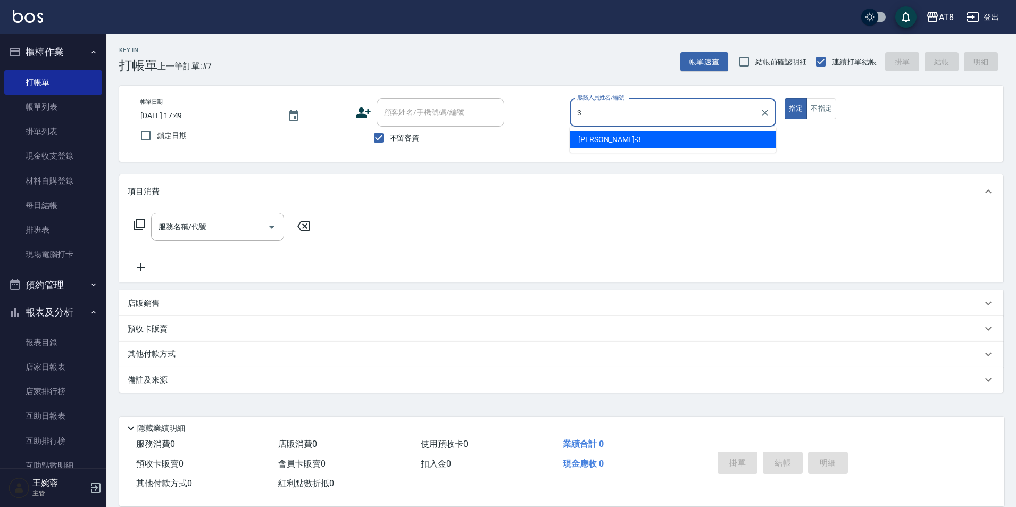
type input "[PERSON_NAME]-3"
type button "true"
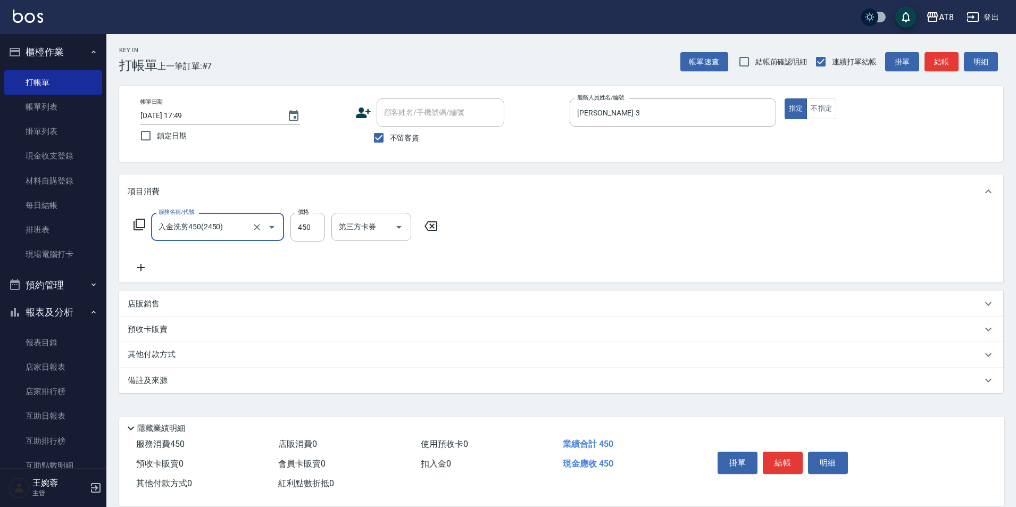
type input "入金洗剪450(2450)"
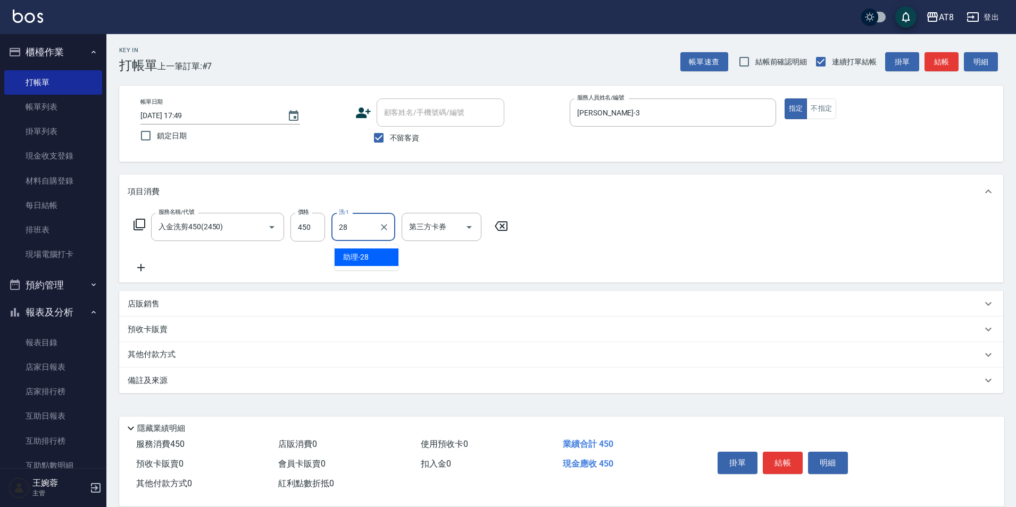
type input "助理-28"
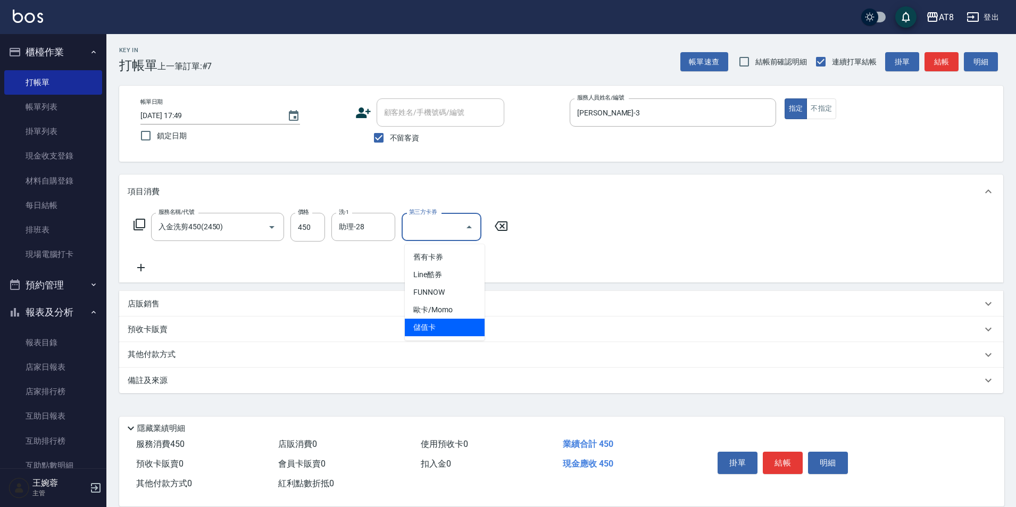
type input "儲值卡"
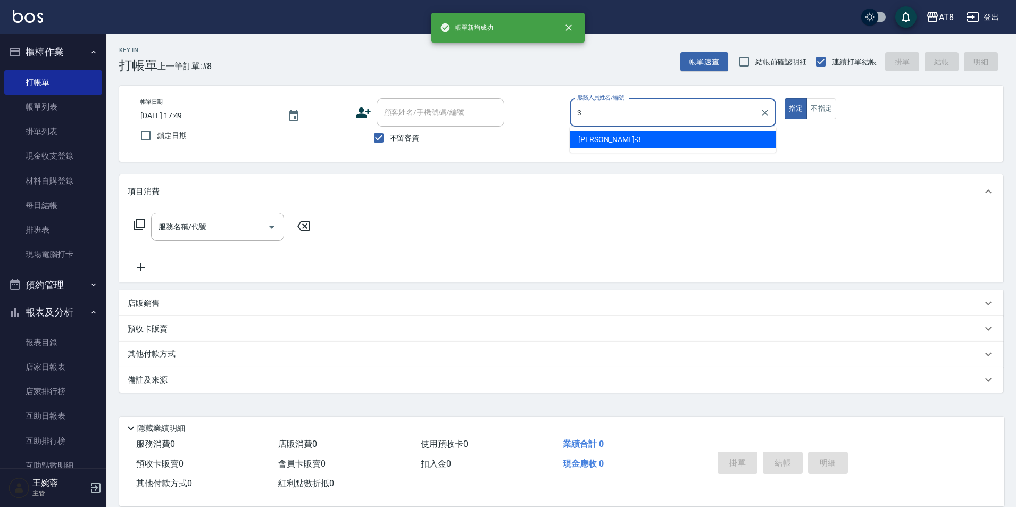
type input "[PERSON_NAME]-3"
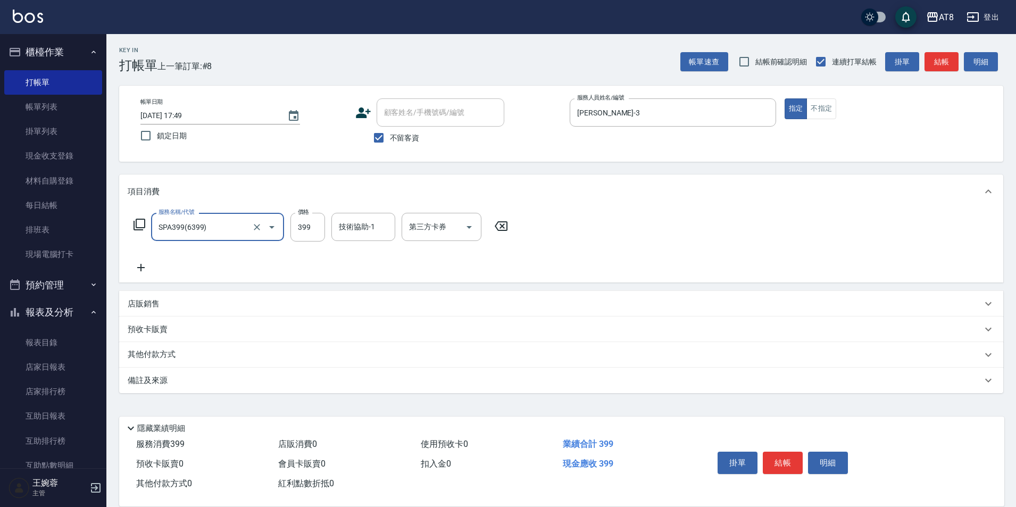
type input "SPA399(6399)"
type input "助理-28"
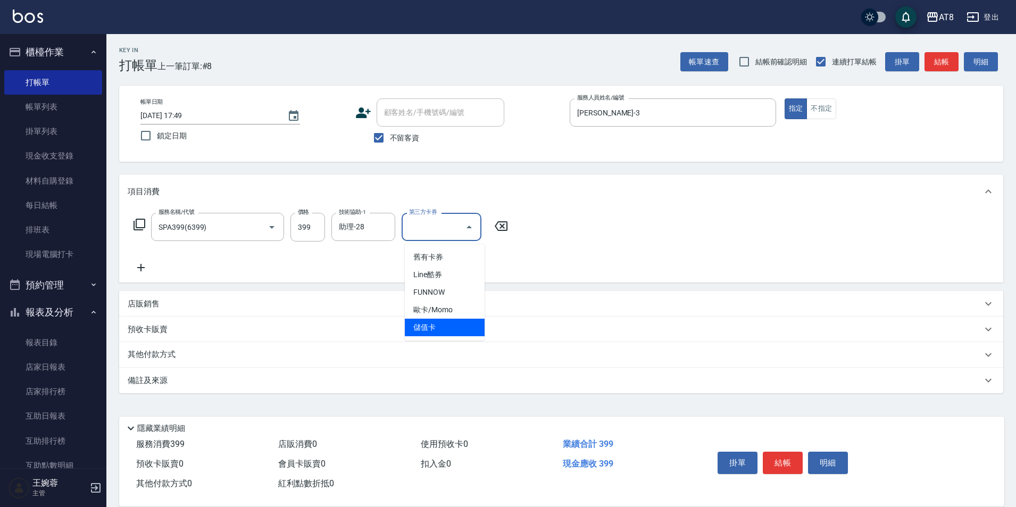
type input "儲值卡"
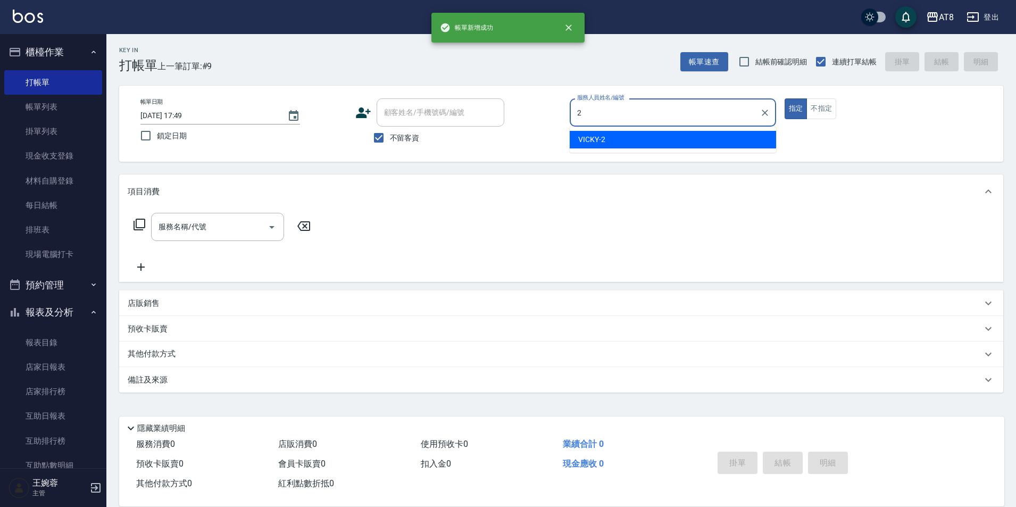
type input "VICKY-2"
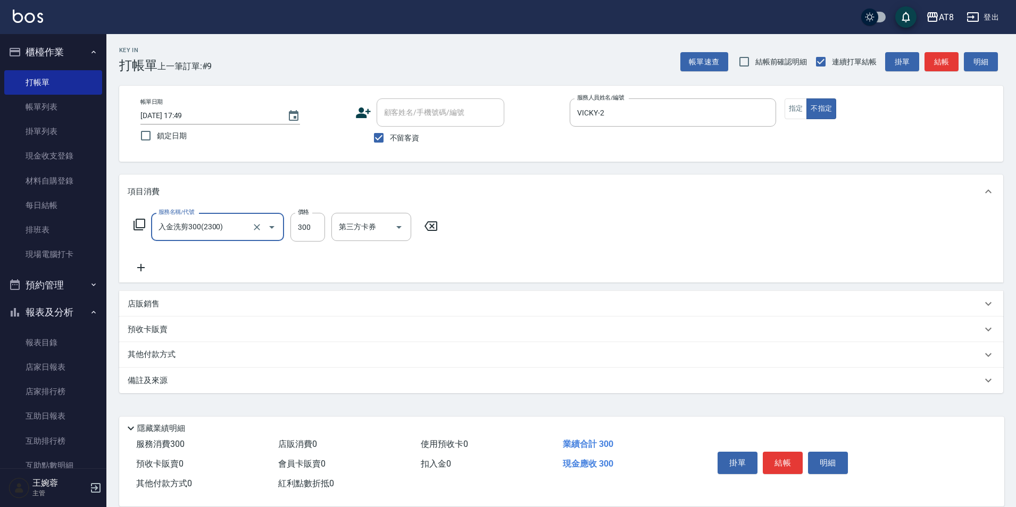
type input "入金洗剪300(2300)"
type input "2"
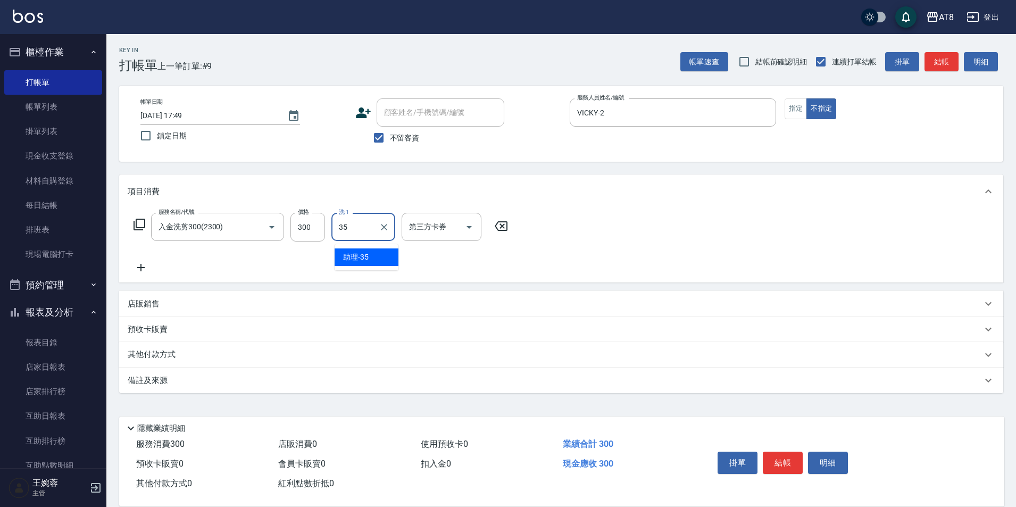
type input "助理-35"
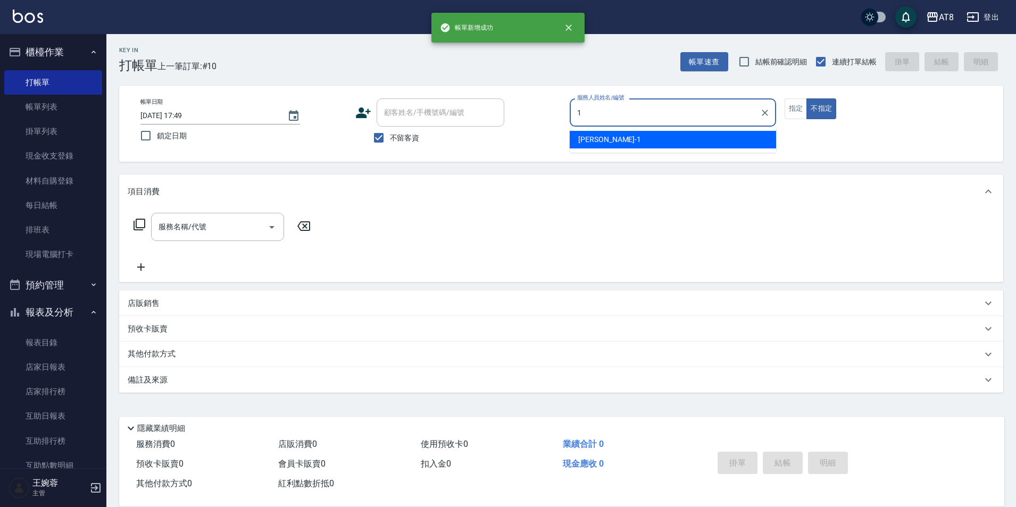
type input "YUKI-1"
type button "false"
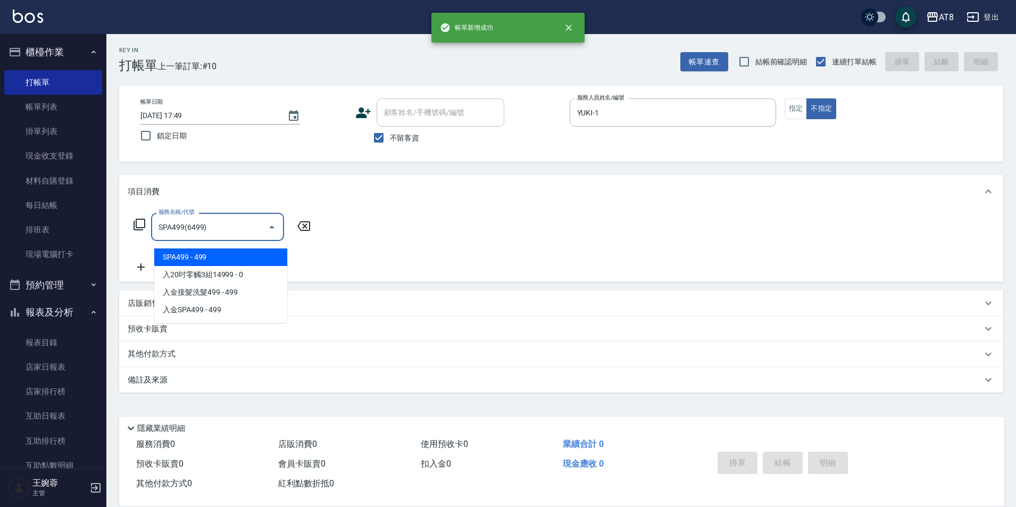
type input "SPA499(6499)"
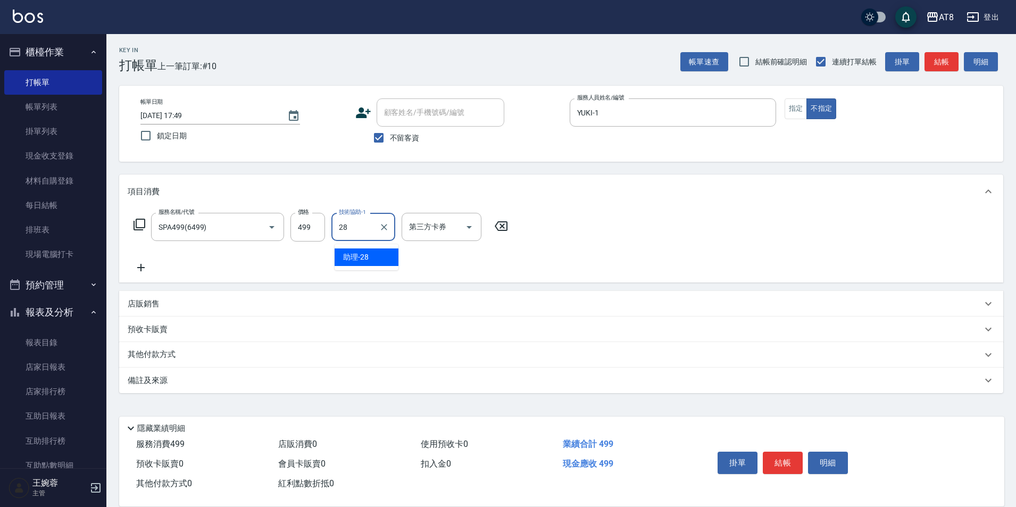
type input "助理-28"
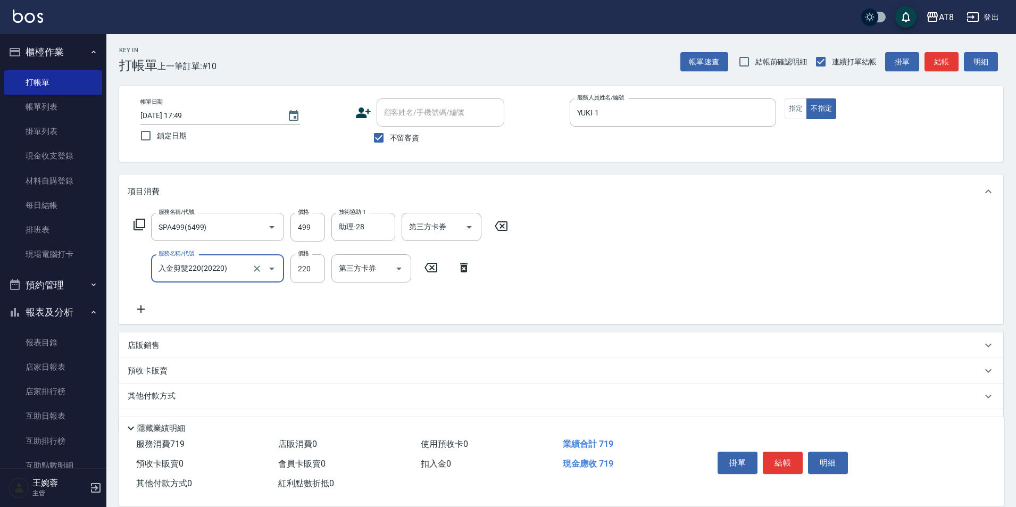
type input "入金剪髮220(20220)"
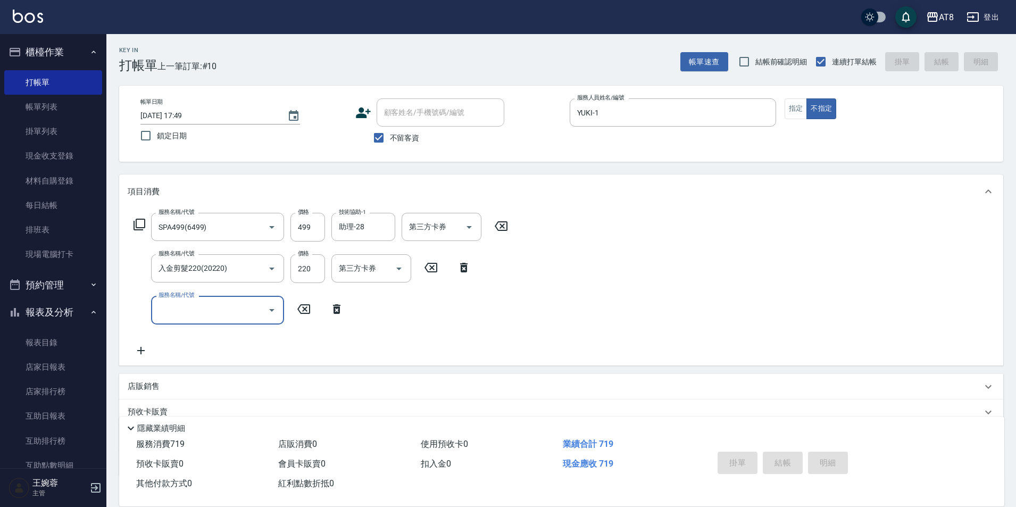
type input "[DATE] 17:50"
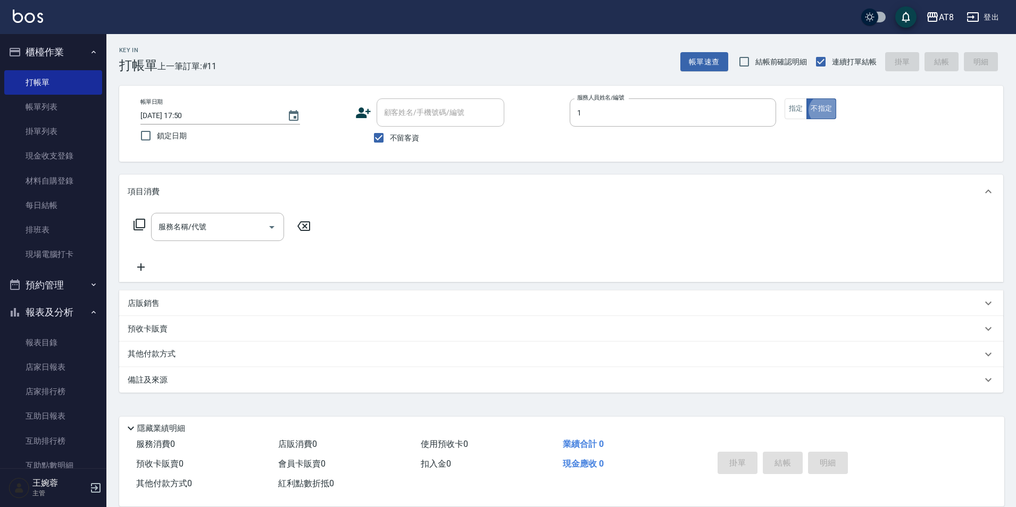
type input "YUKI-1"
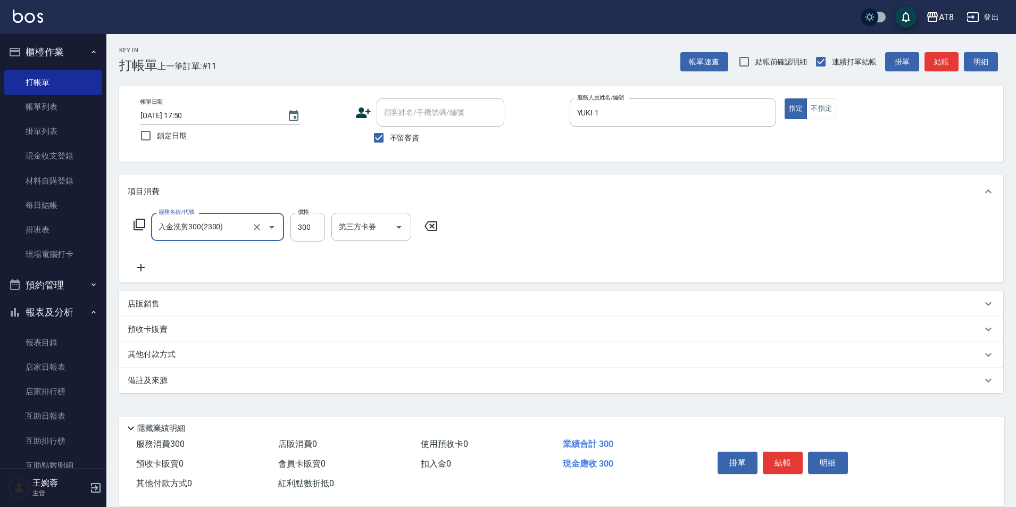
type input "入金洗剪300(2300)"
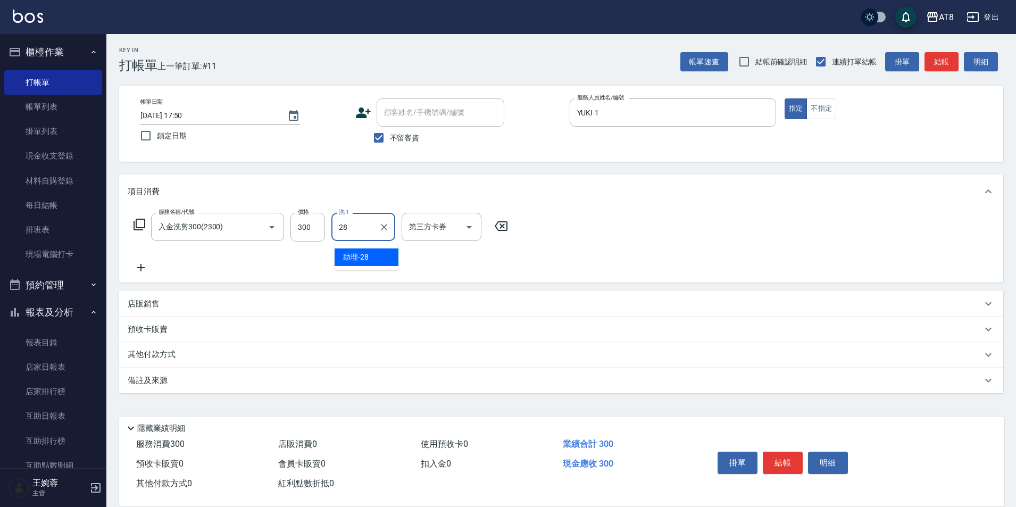
type input "助理-28"
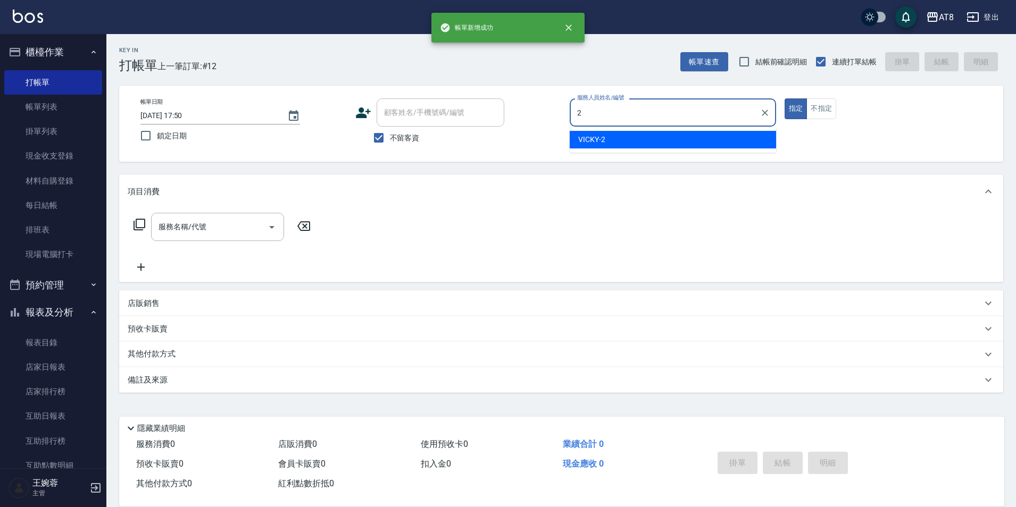
type input "VICKY-2"
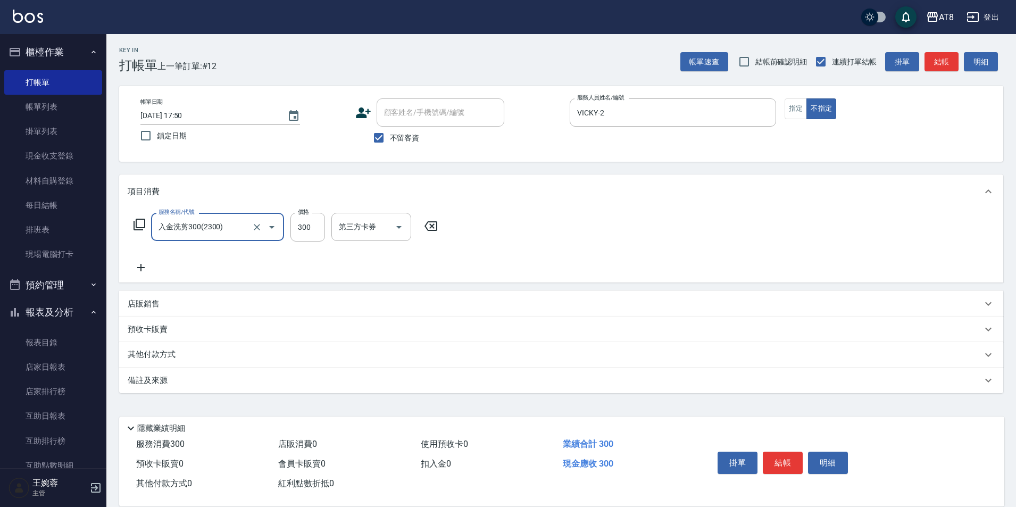
type input "入金洗剪300(2300)"
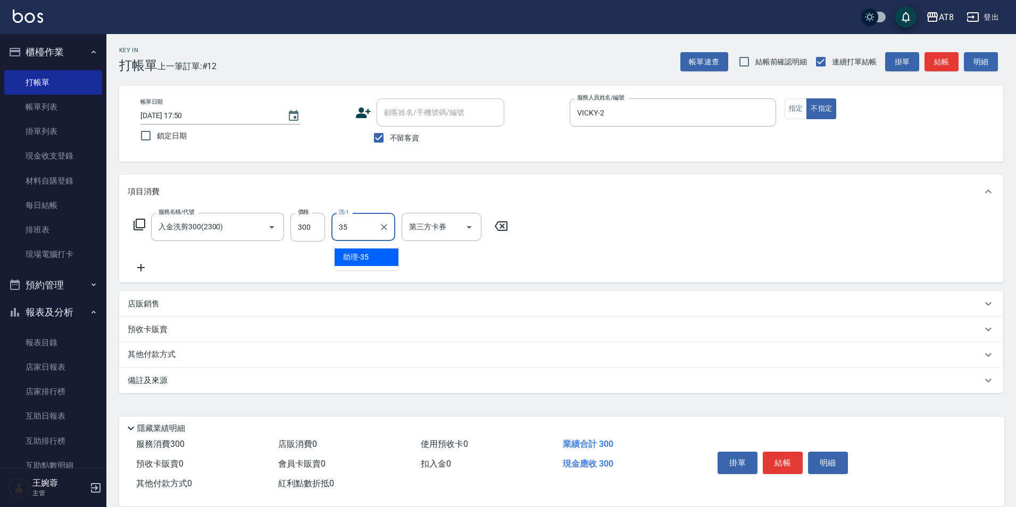
type input "助理-35"
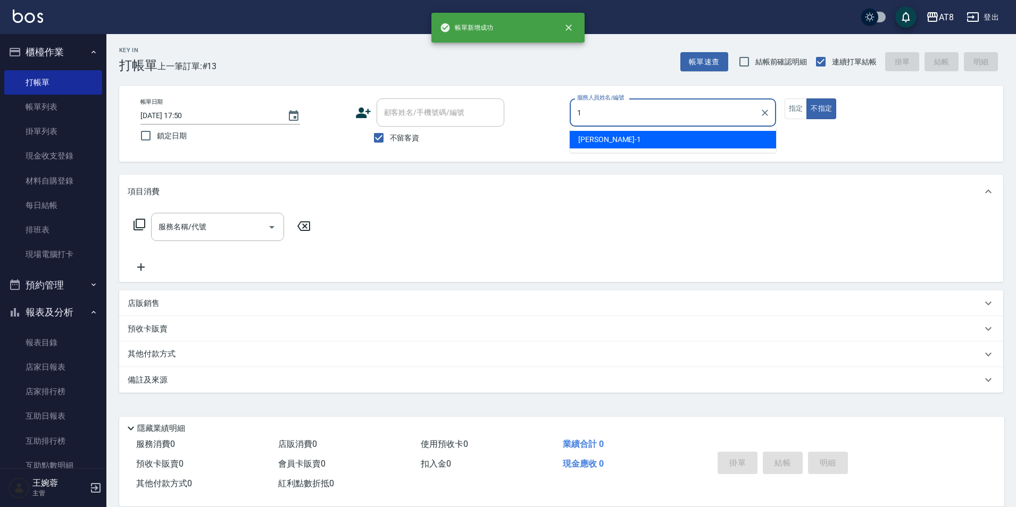
type input "YUKI-1"
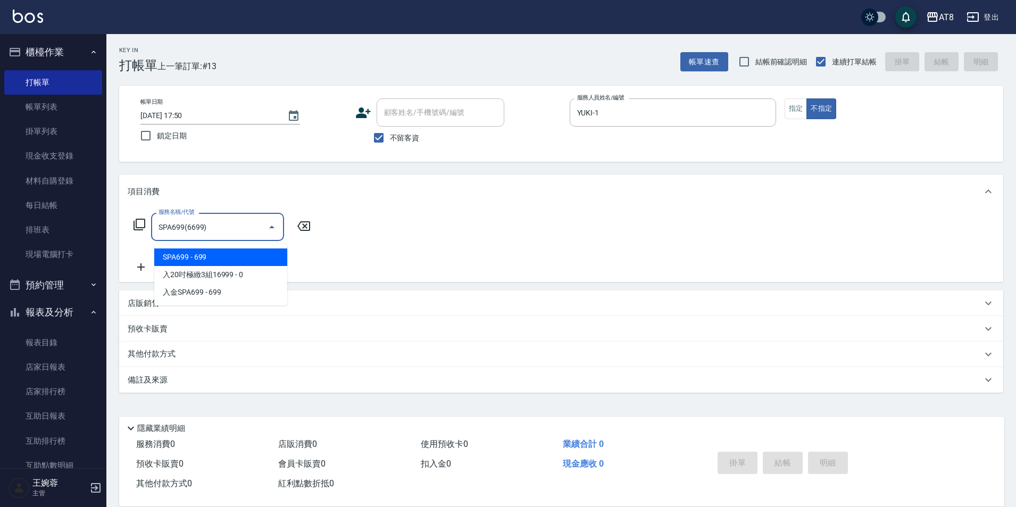
type input "SPA699(6699)"
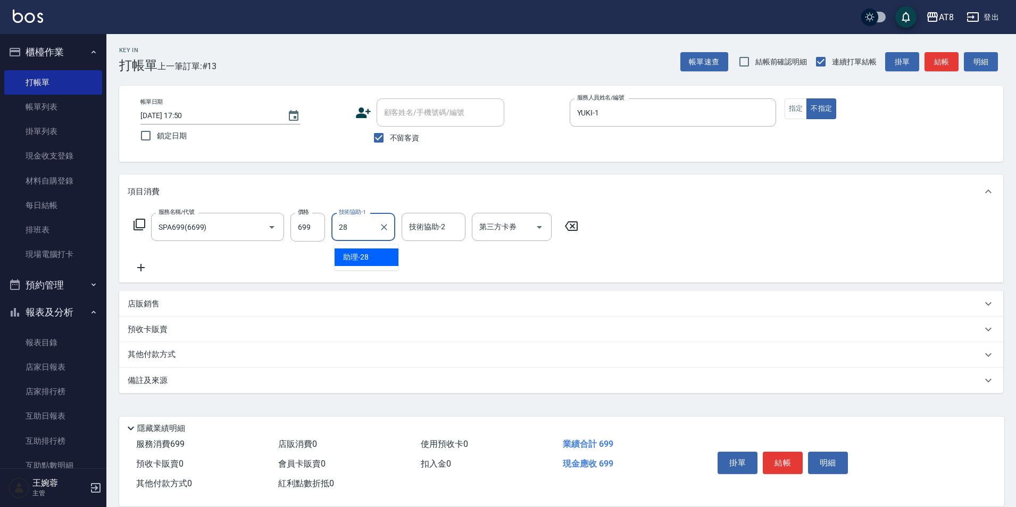
type input "助理-28"
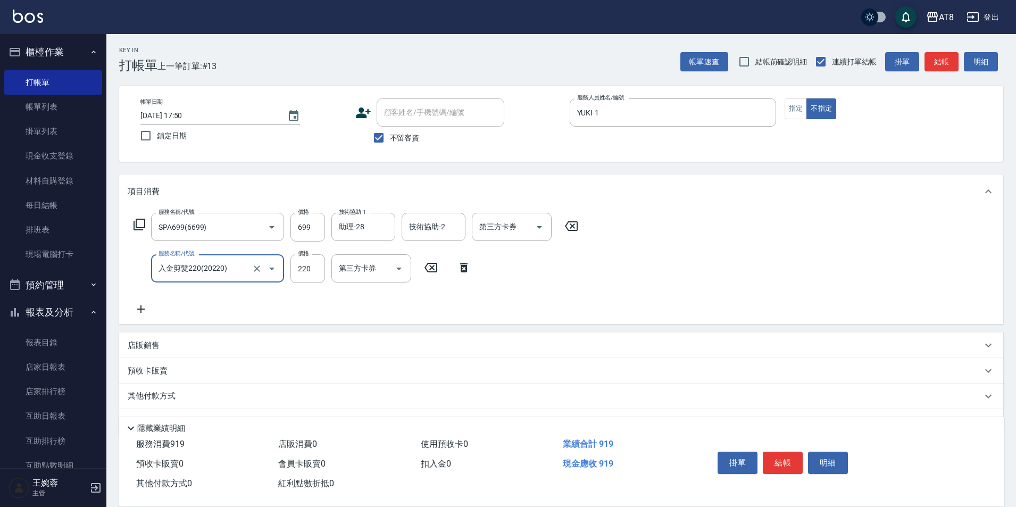
type input "入金剪髮220(20220)"
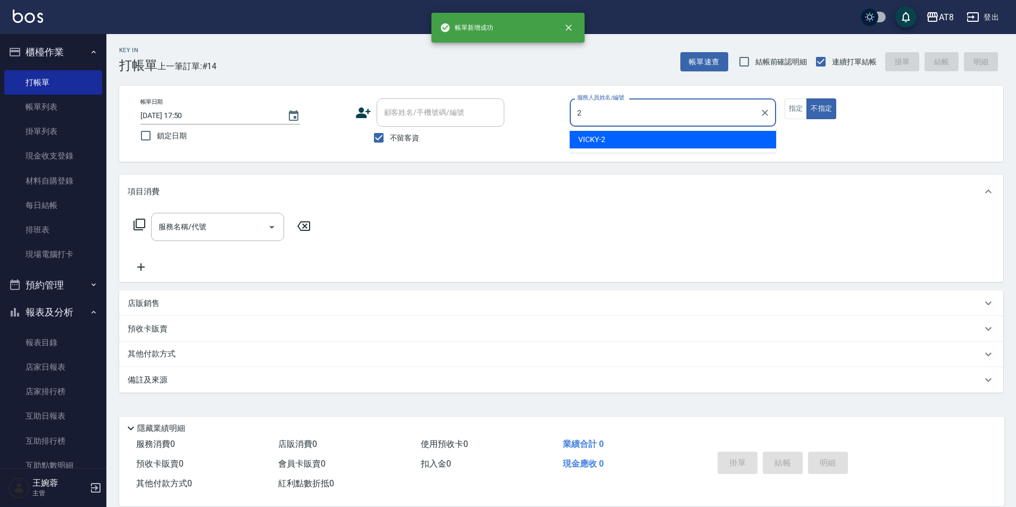
type input "VICKY-2"
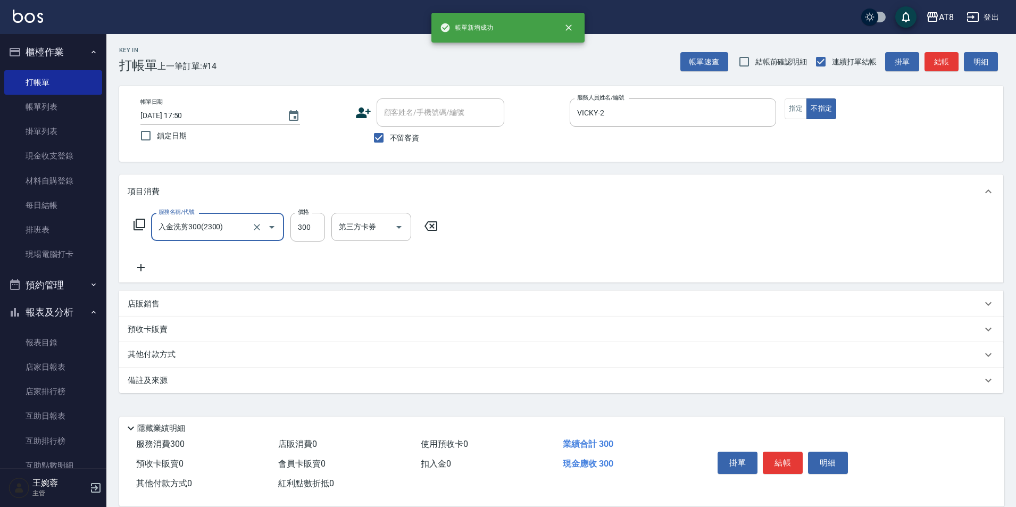
type input "入金洗剪300(2300)"
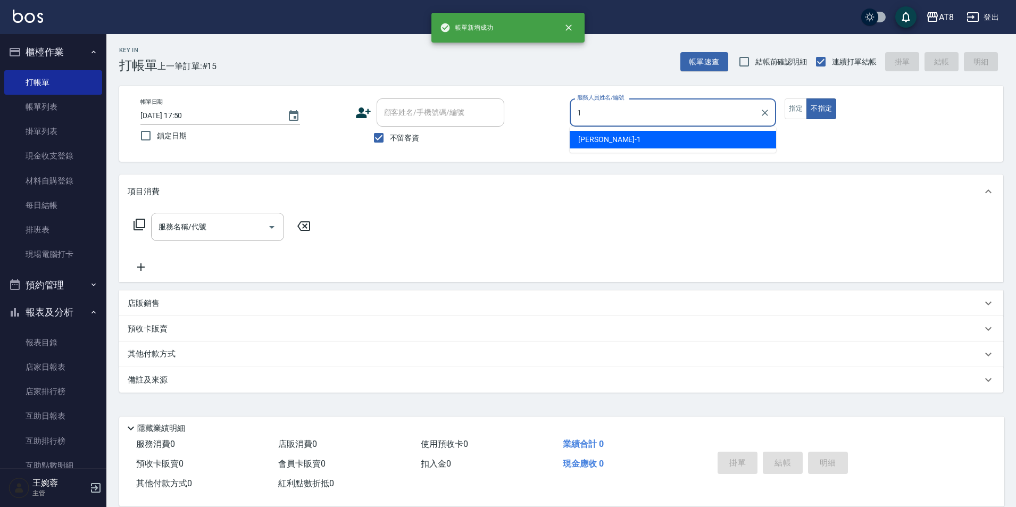
type input "YUKI-1"
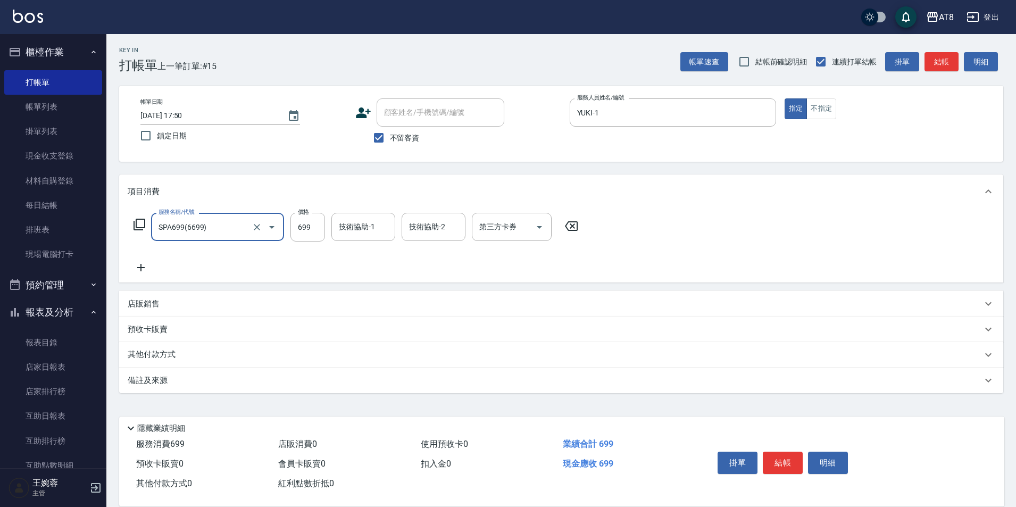
type input "SPA699(6699)"
type input "助理-35"
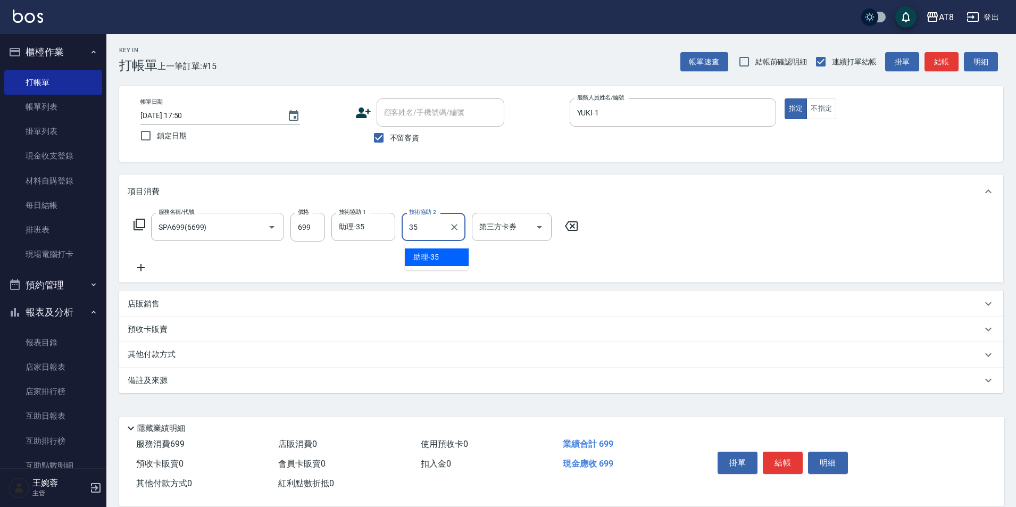
type input "3"
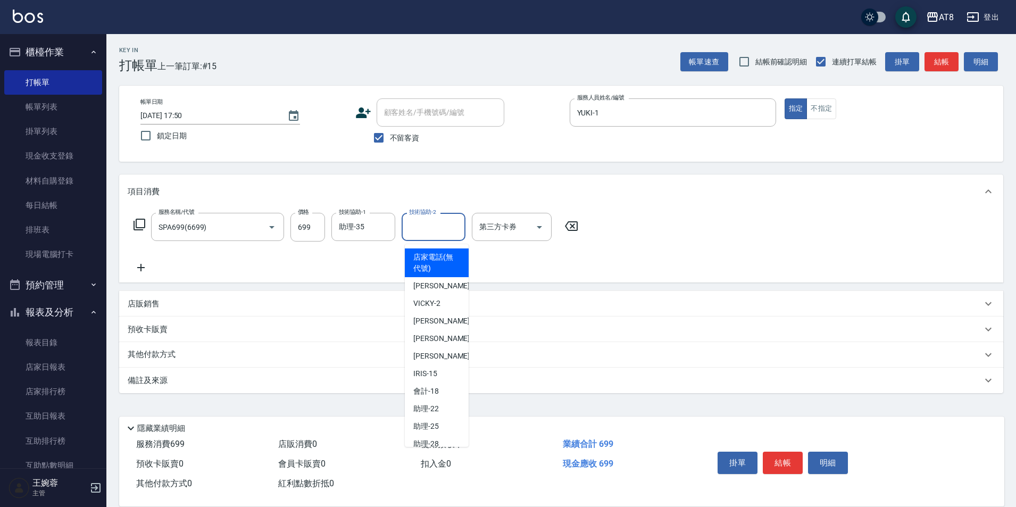
type input "店家電話(無代號)"
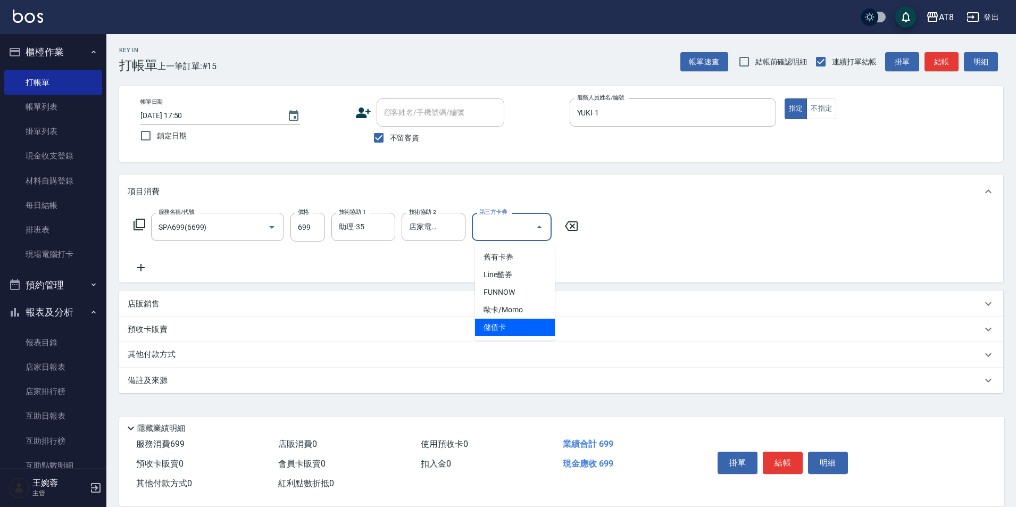
type input "儲值卡"
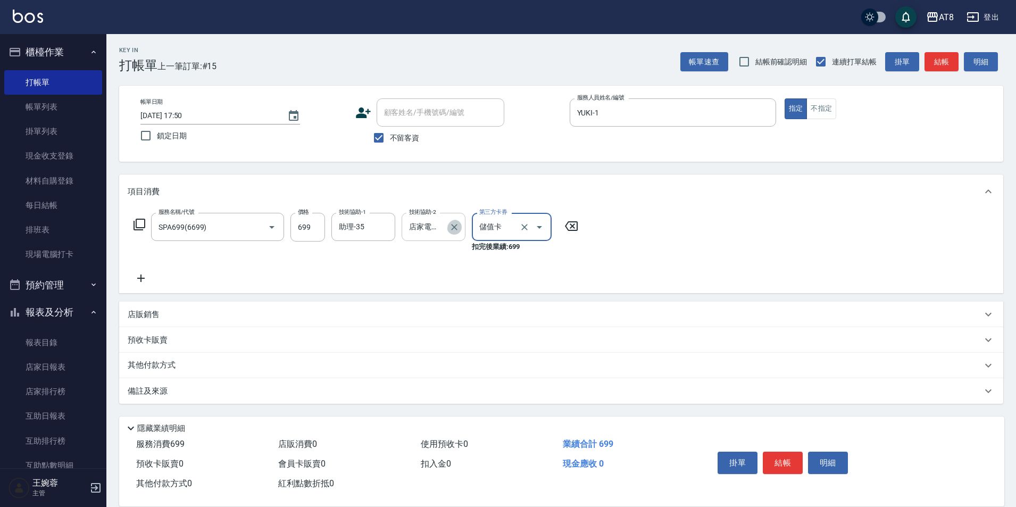
click at [455, 223] on icon "Clear" at bounding box center [454, 227] width 11 height 11
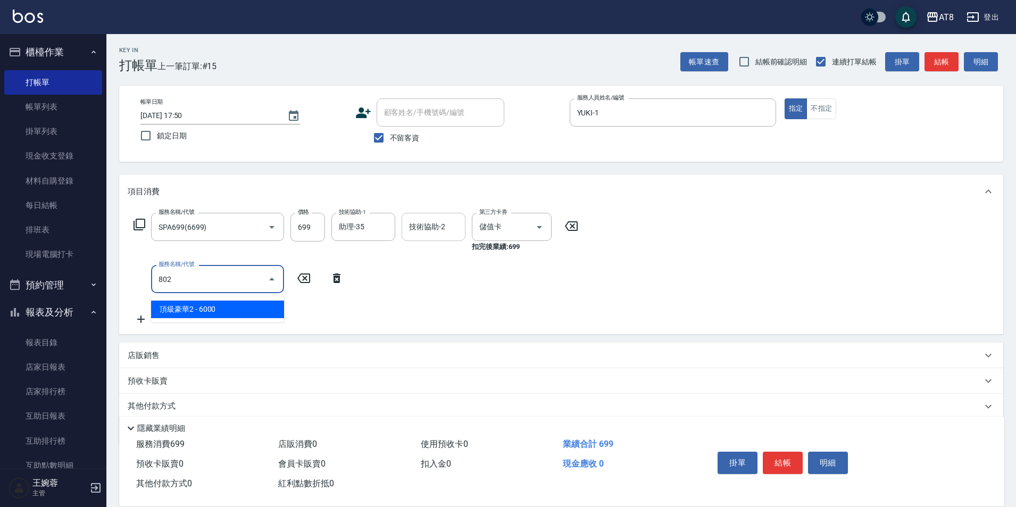
type input "頂級豪華2(802)"
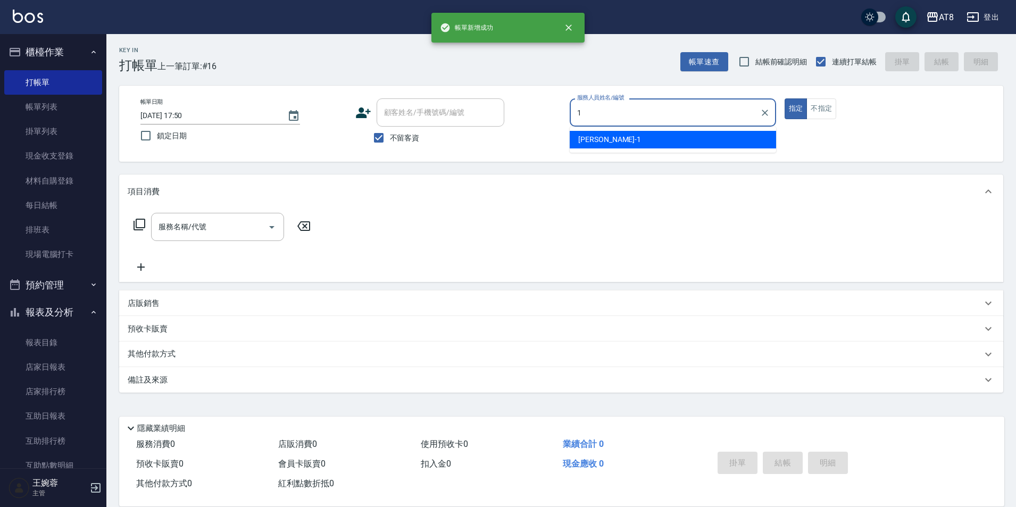
type input "YUKI-1"
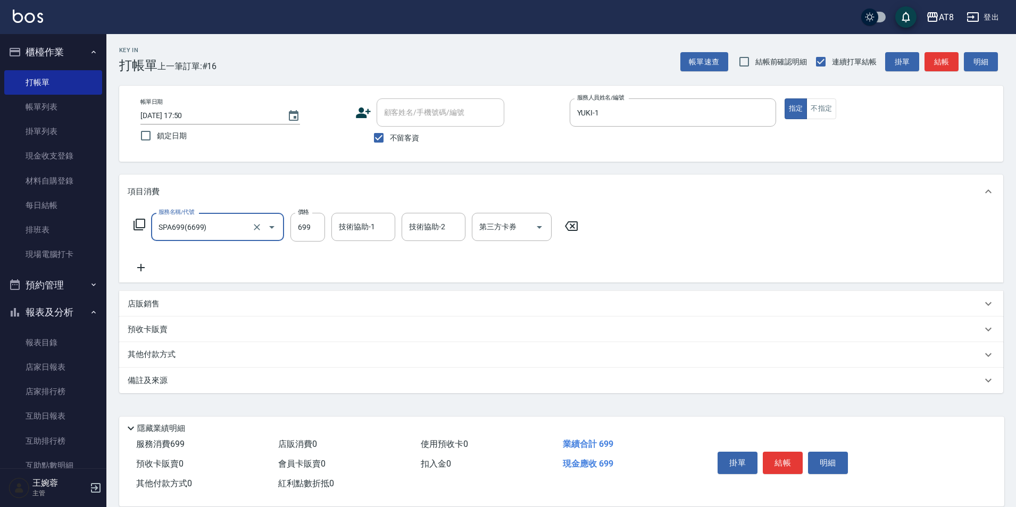
type input "SPA699(6699)"
type input "助理-22"
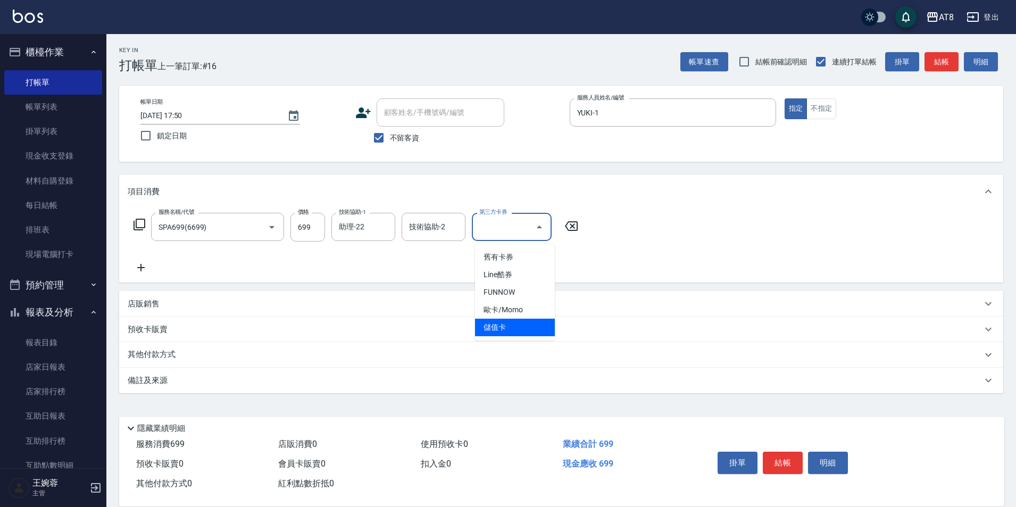
type input "儲值卡"
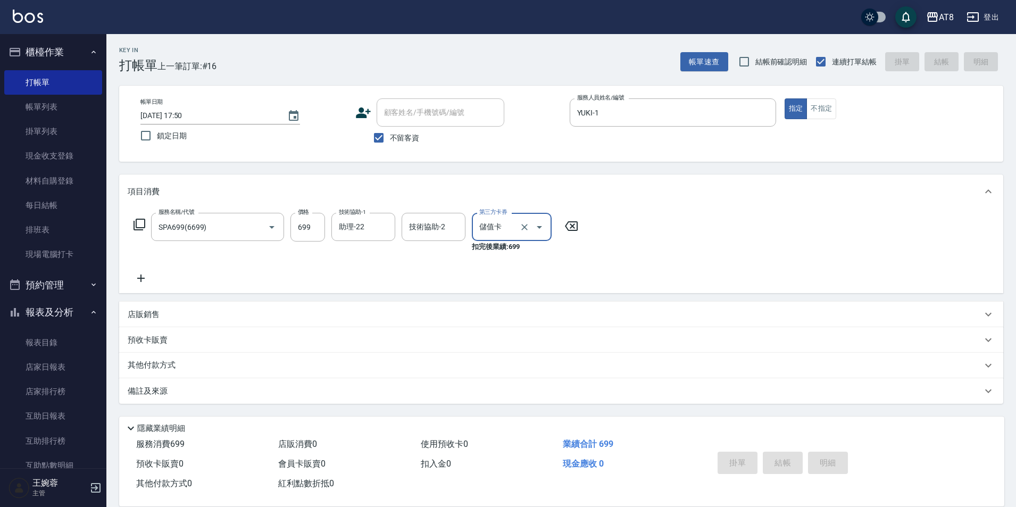
type input "[DATE] 17:51"
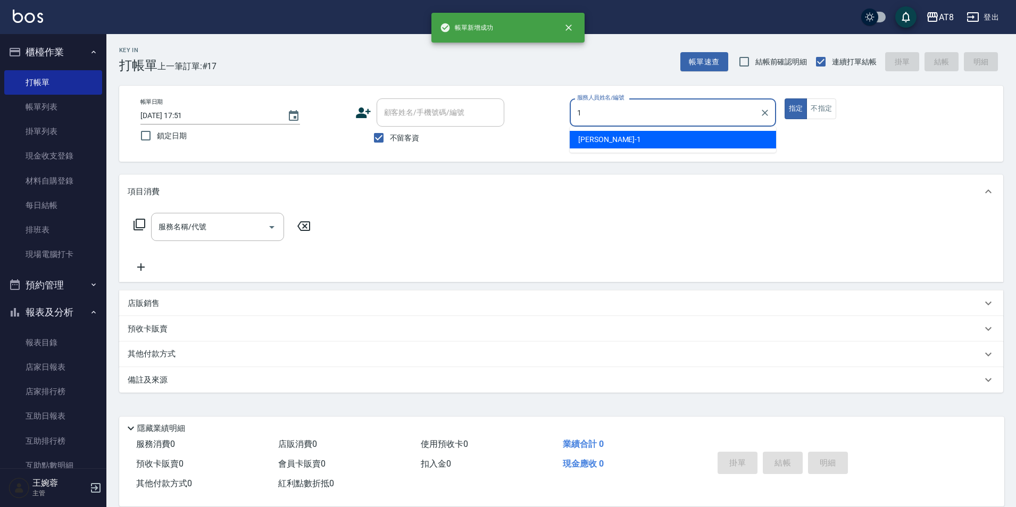
type input "YUKI-1"
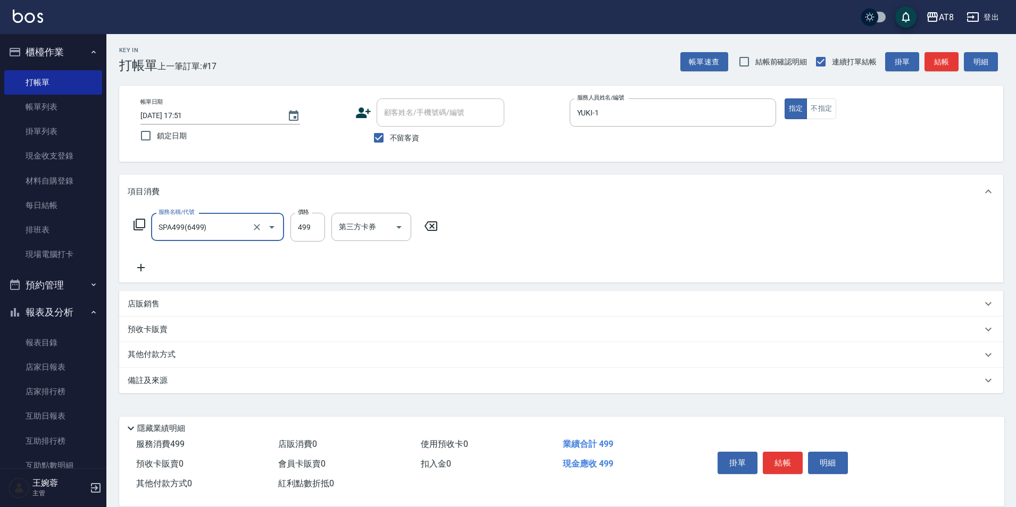
type input "SPA499(6499)"
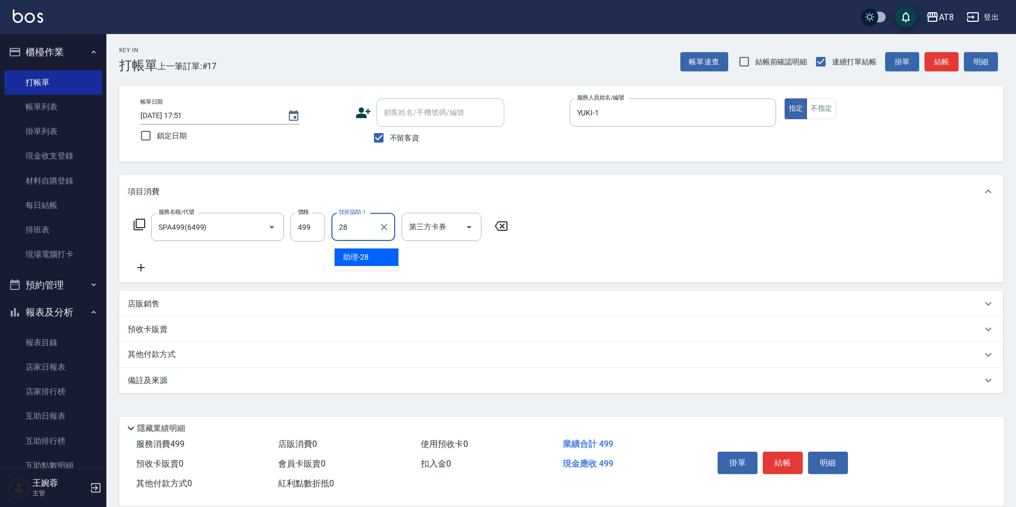
type input "助理-28"
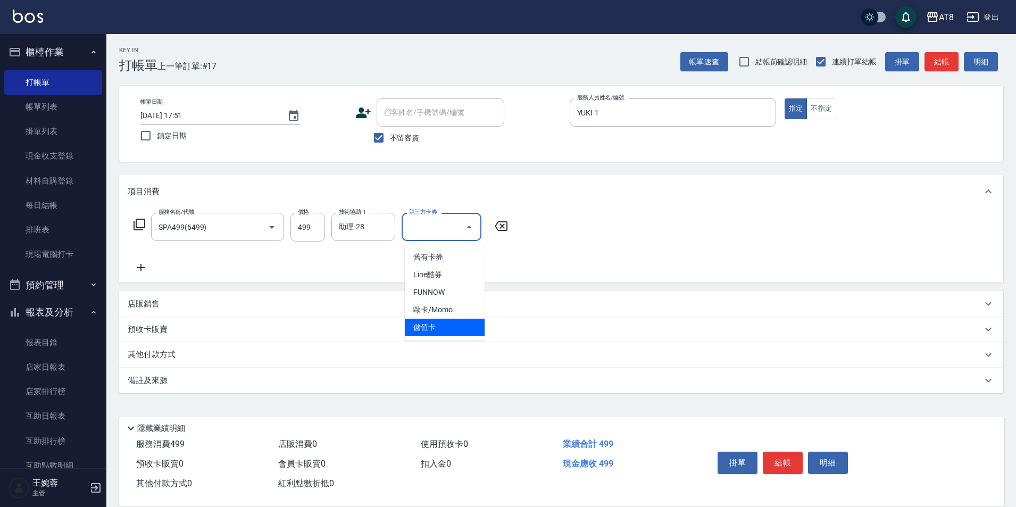
type input "儲值卡"
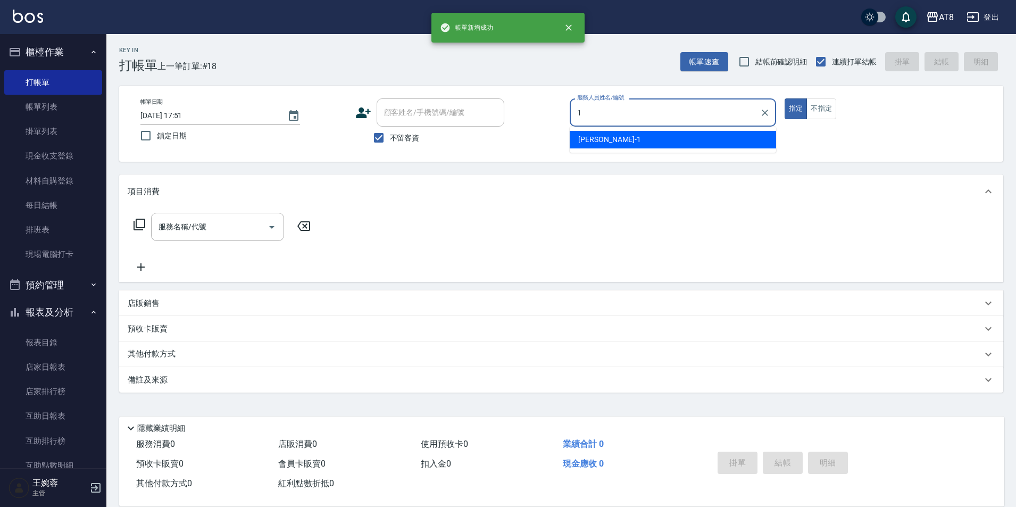
type input "YUKI-1"
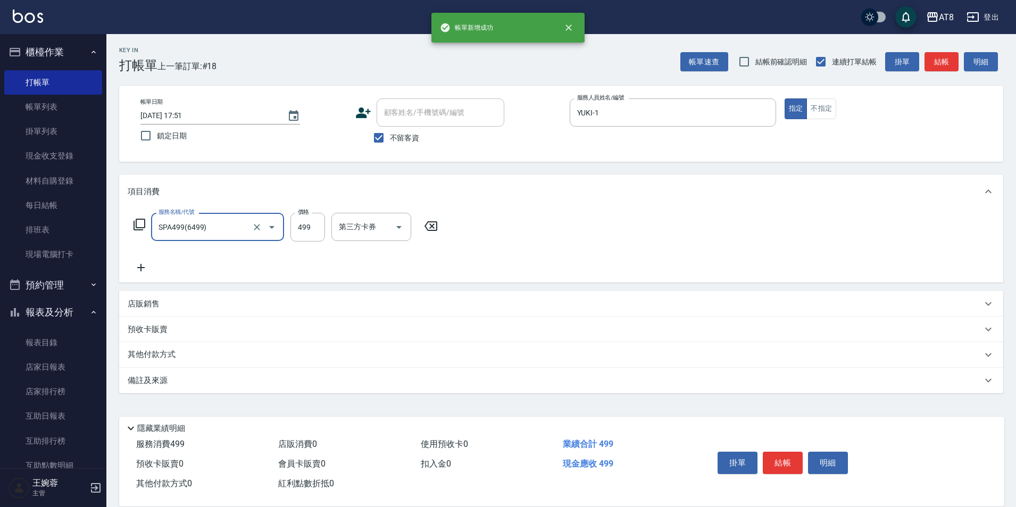
type input "SPA499(6499)"
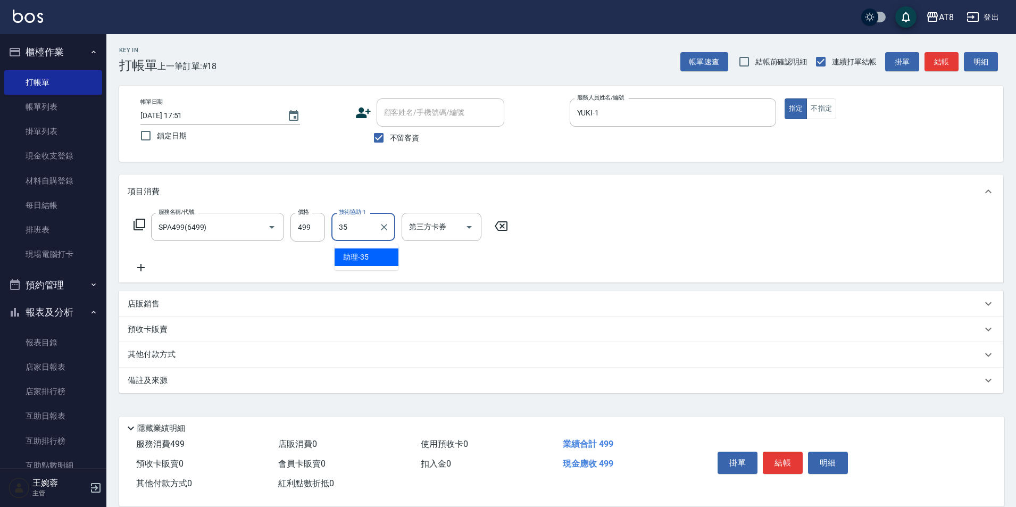
type input "助理-35"
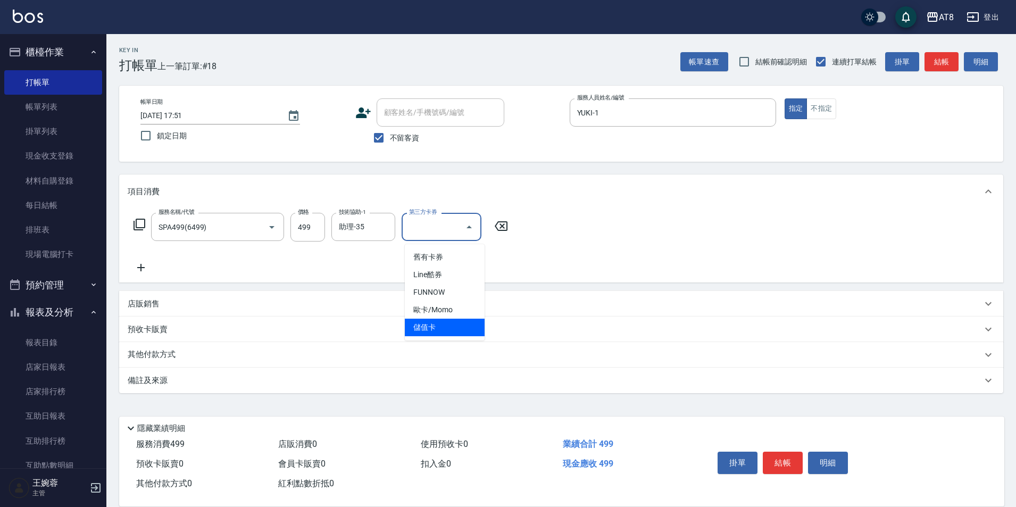
type input "儲值卡"
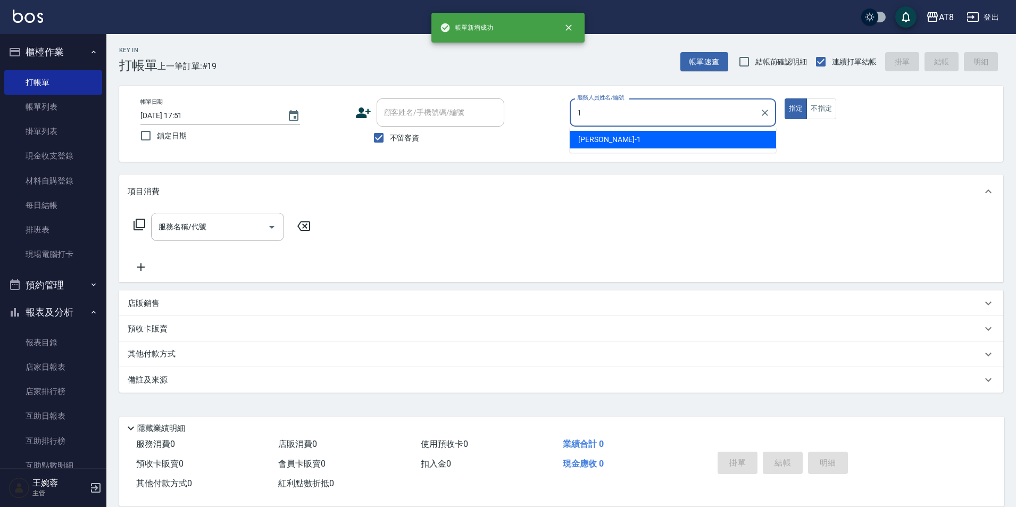
type input "YUKI-1"
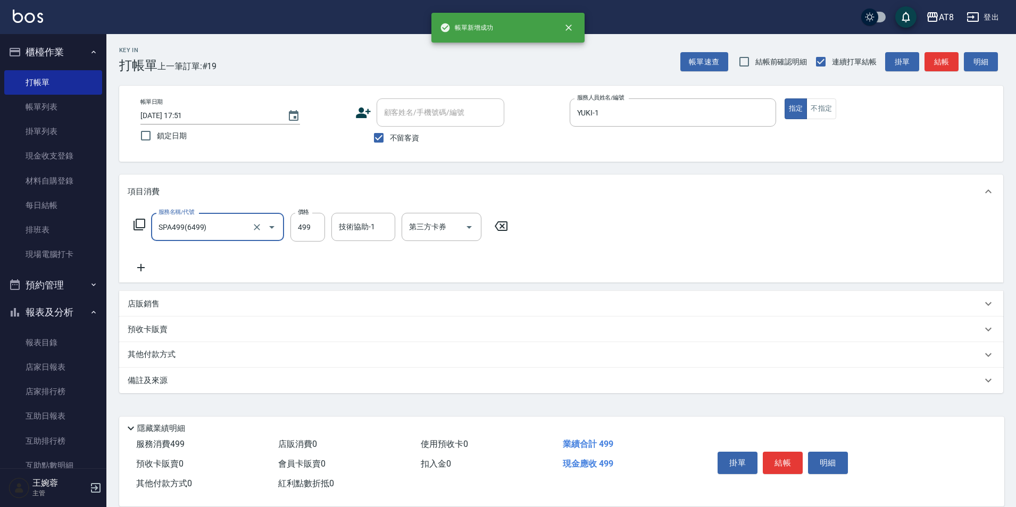
type input "SPA499(6499)"
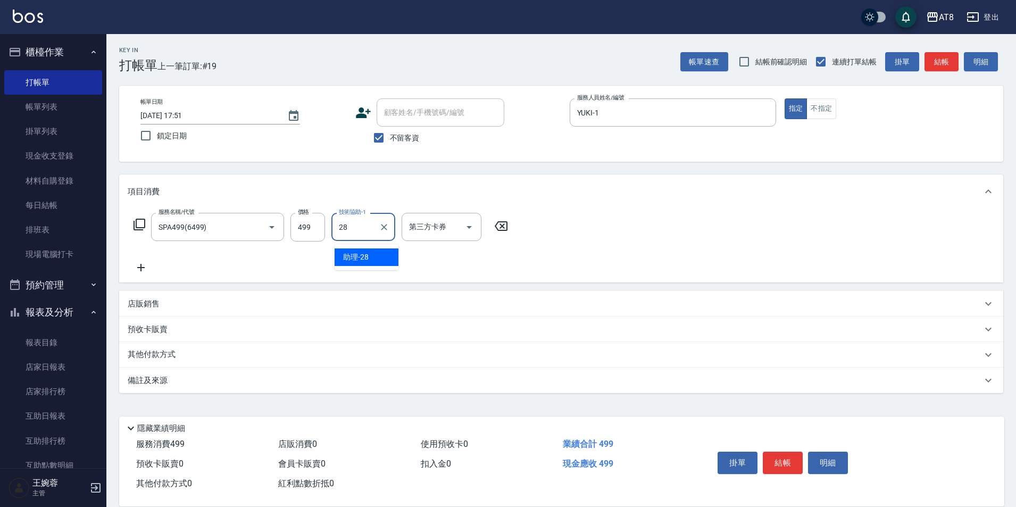
type input "助理-28"
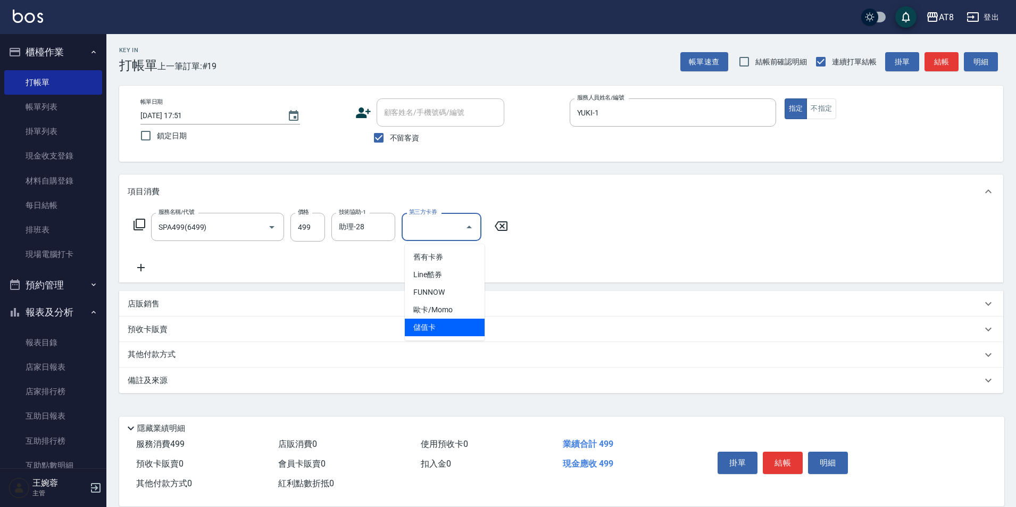
type input "儲值卡"
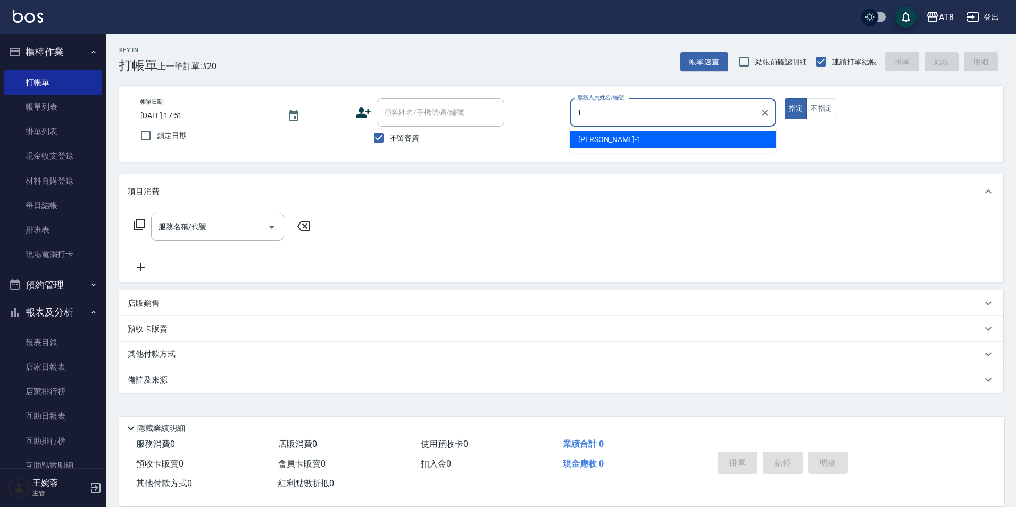
type input "YUKI-1"
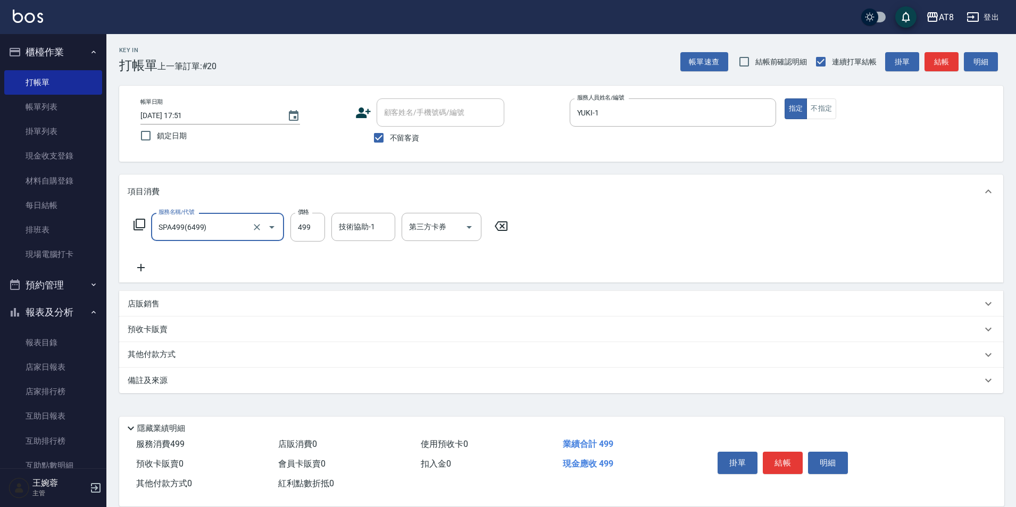
type input "SPA499(6499)"
type input "助理-22"
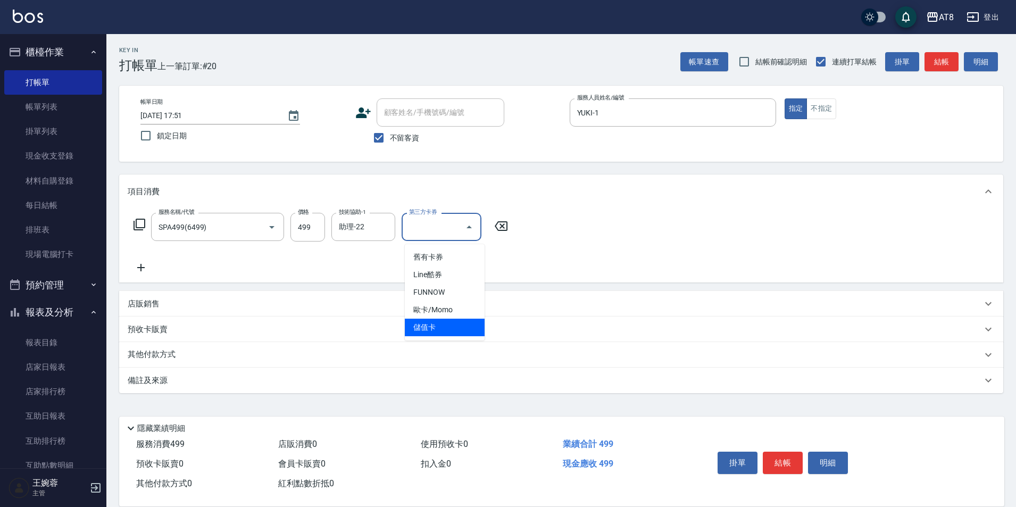
type input "儲值卡"
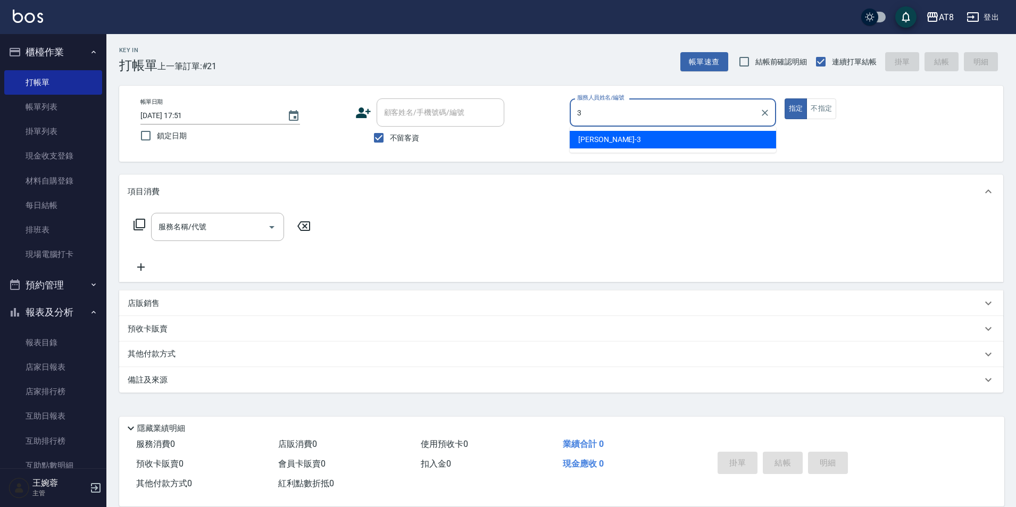
type input "[PERSON_NAME]-3"
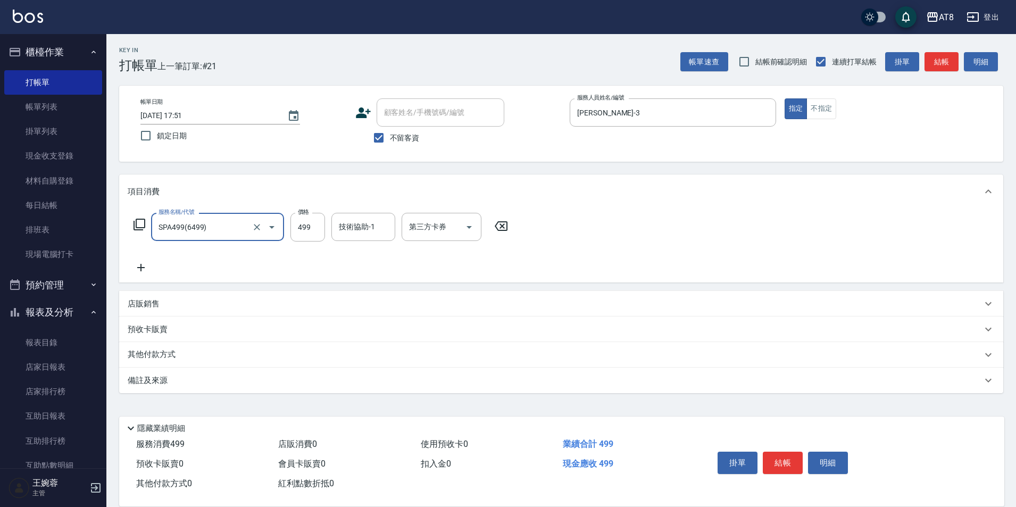
type input "SPA499(6499)"
type input "助理-22"
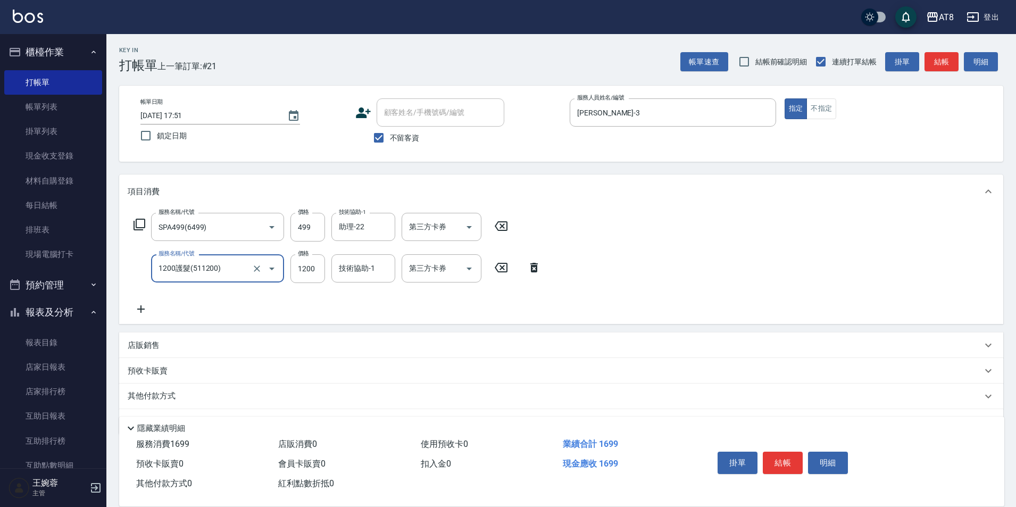
type input "1200護髮(511200)"
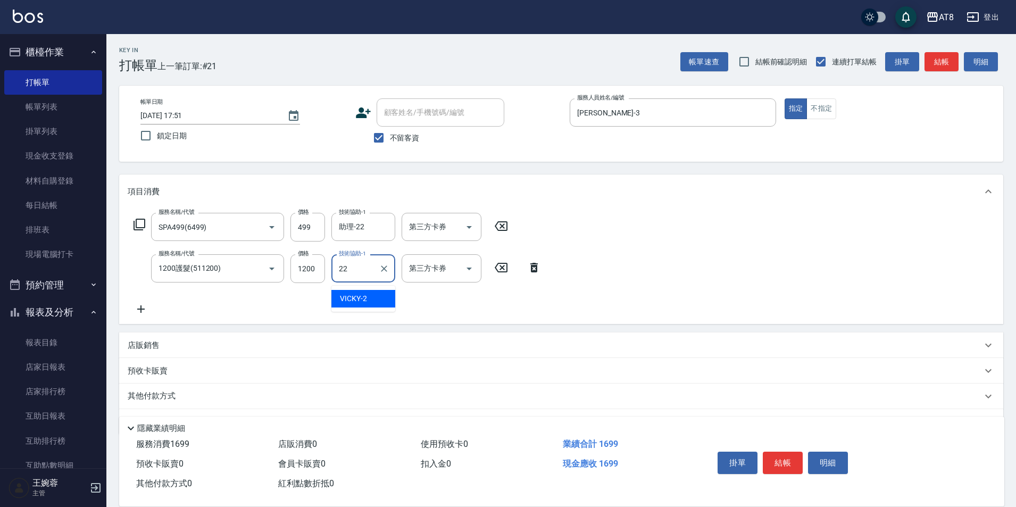
type input "助理-22"
